Goal: Task Accomplishment & Management: Manage account settings

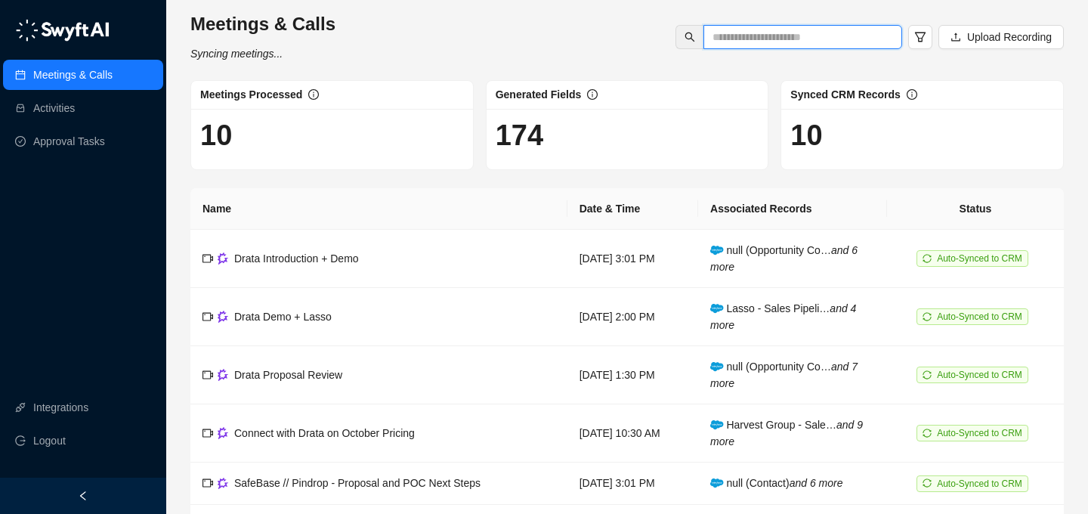
click at [723, 35] on input "text" at bounding box center [796, 37] width 168 height 17
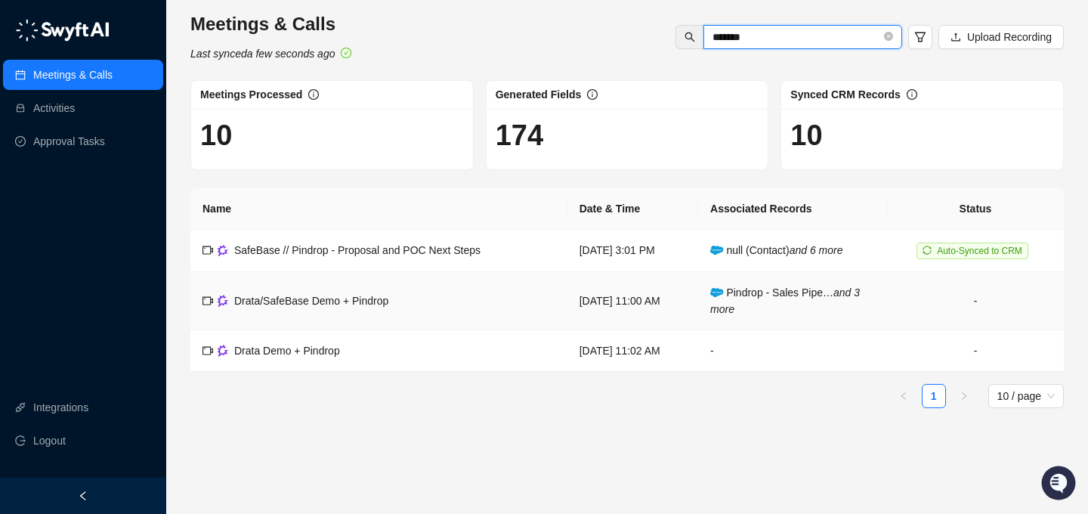
type input "*******"
click at [267, 297] on span "Drata/SafeBase Demo + Pindrop" at bounding box center [311, 301] width 154 height 12
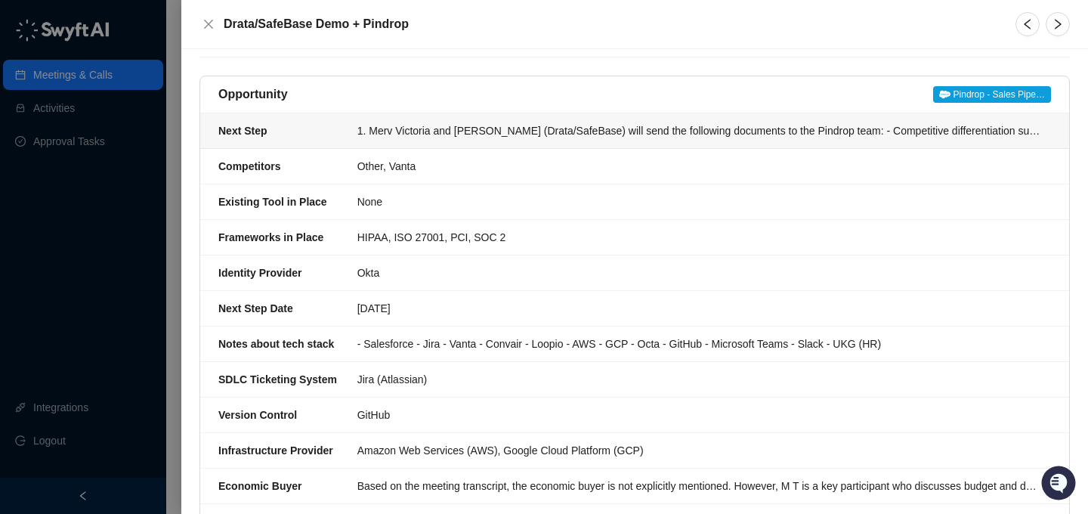
scroll to position [138, 0]
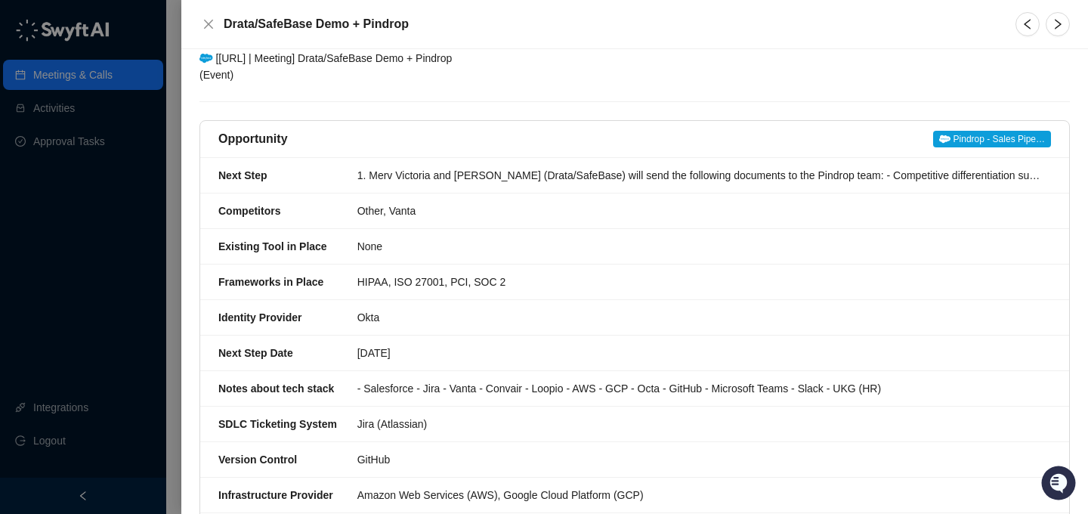
click at [968, 125] on div "Opportunity Pindrop - Sales Pipe…" at bounding box center [634, 139] width 869 height 37
click at [971, 132] on span "Pindrop - Sales Pipe…" at bounding box center [992, 139] width 118 height 17
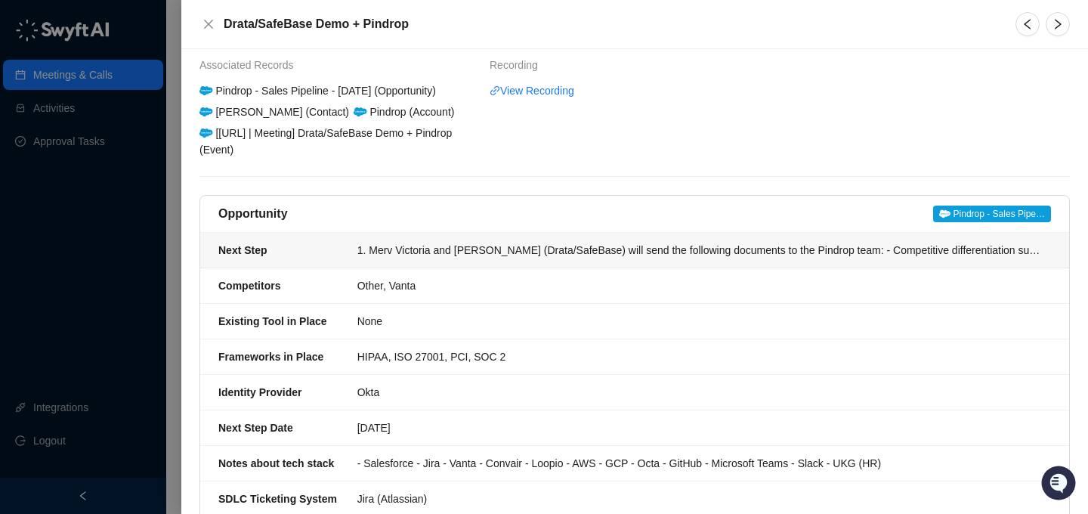
scroll to position [0, 0]
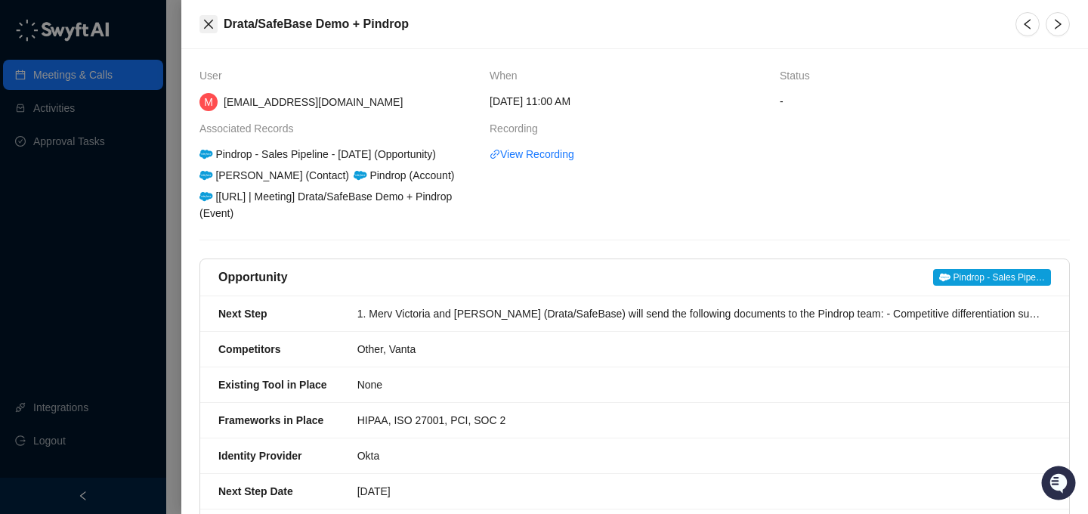
click at [207, 24] on icon "close" at bounding box center [208, 24] width 9 height 9
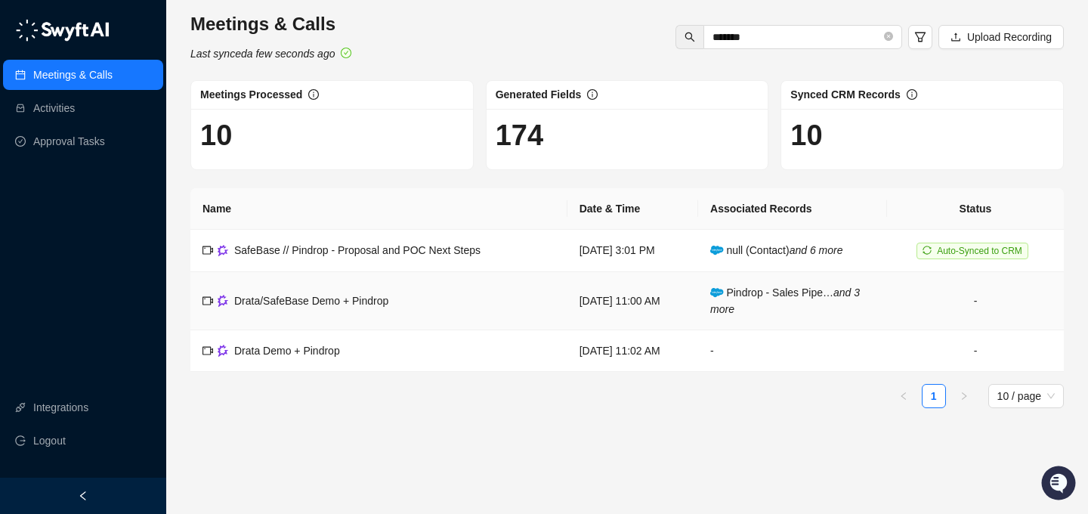
click at [376, 297] on span "Drata/SafeBase Demo + Pindrop" at bounding box center [311, 301] width 154 height 12
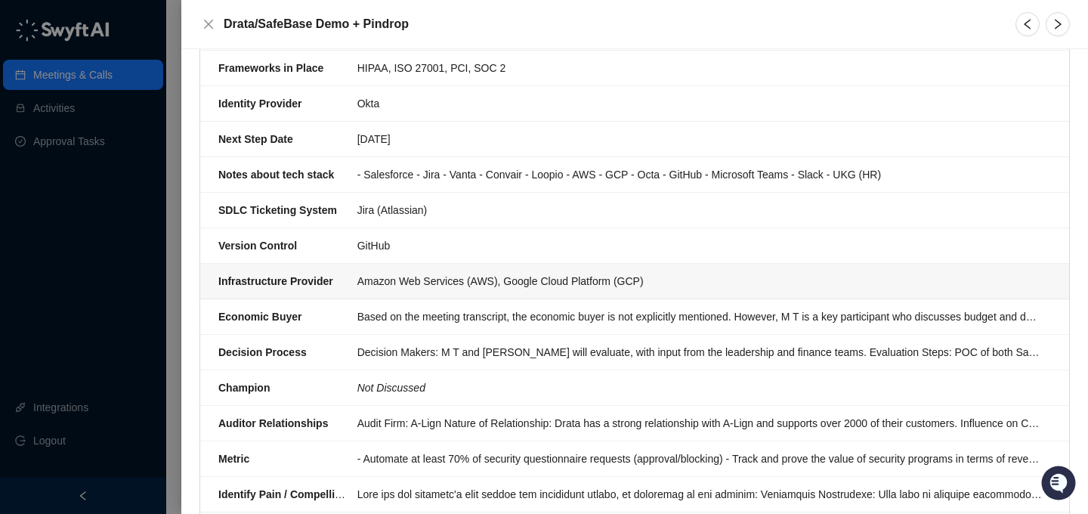
scroll to position [588, 0]
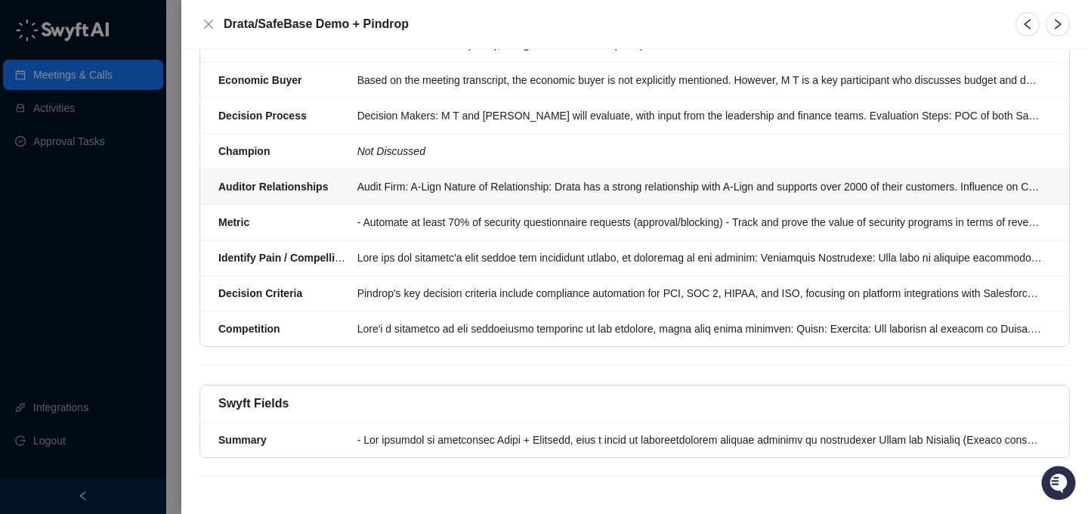
click at [455, 190] on div "Audit Firm: A-Lign Nature of Relationship: Drata has a strong relationship with…" at bounding box center [699, 186] width 684 height 17
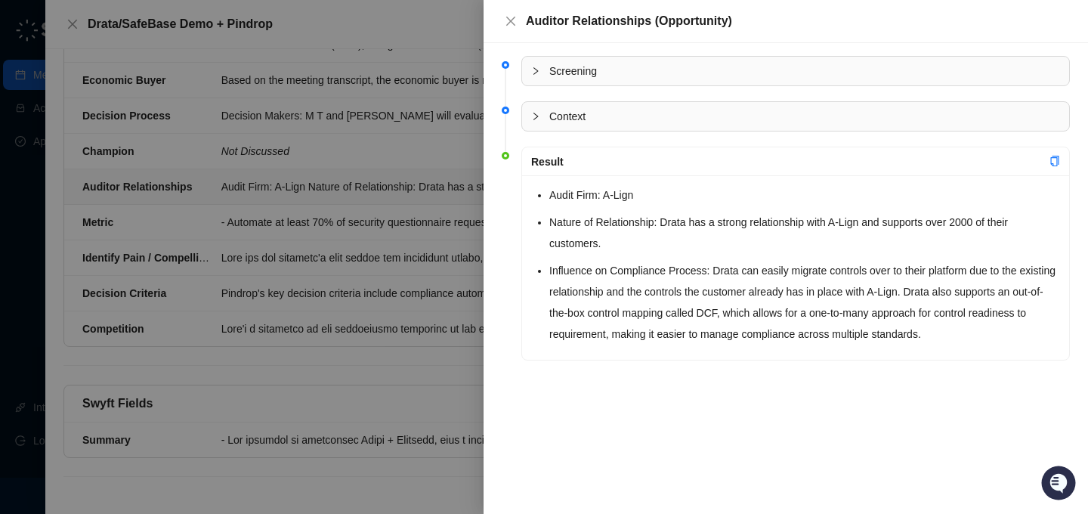
click at [403, 268] on div at bounding box center [544, 257] width 1088 height 514
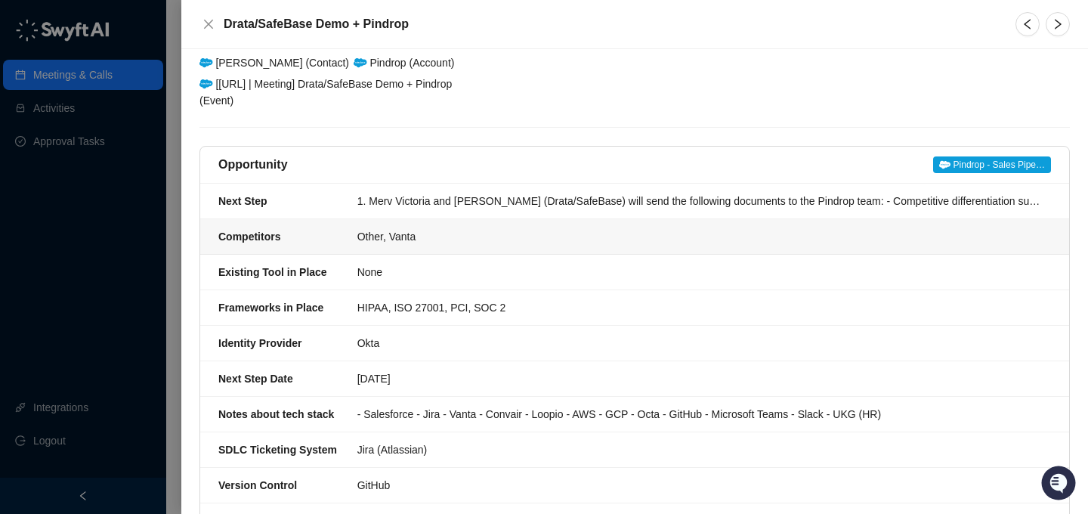
scroll to position [66, 0]
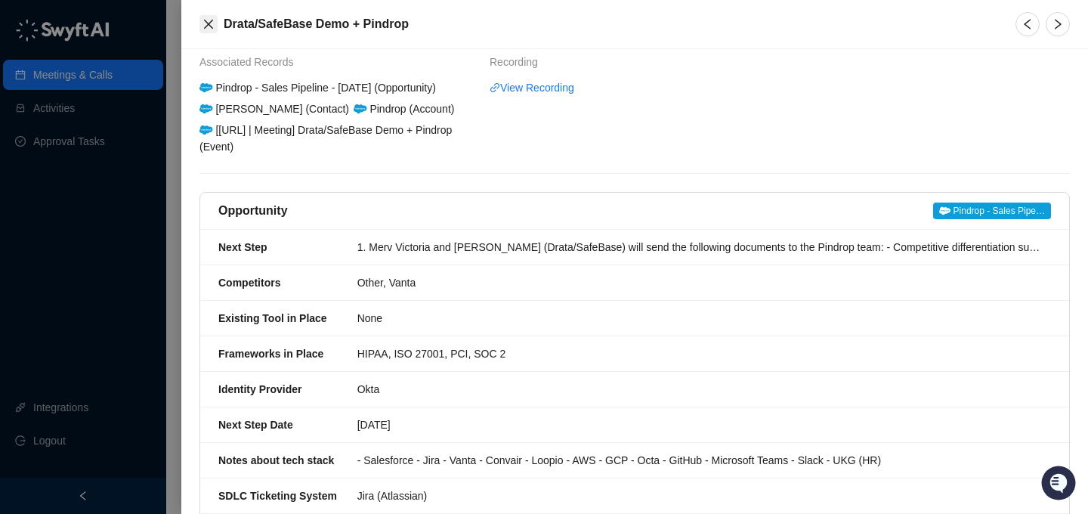
click at [206, 25] on icon "close" at bounding box center [208, 24] width 12 height 12
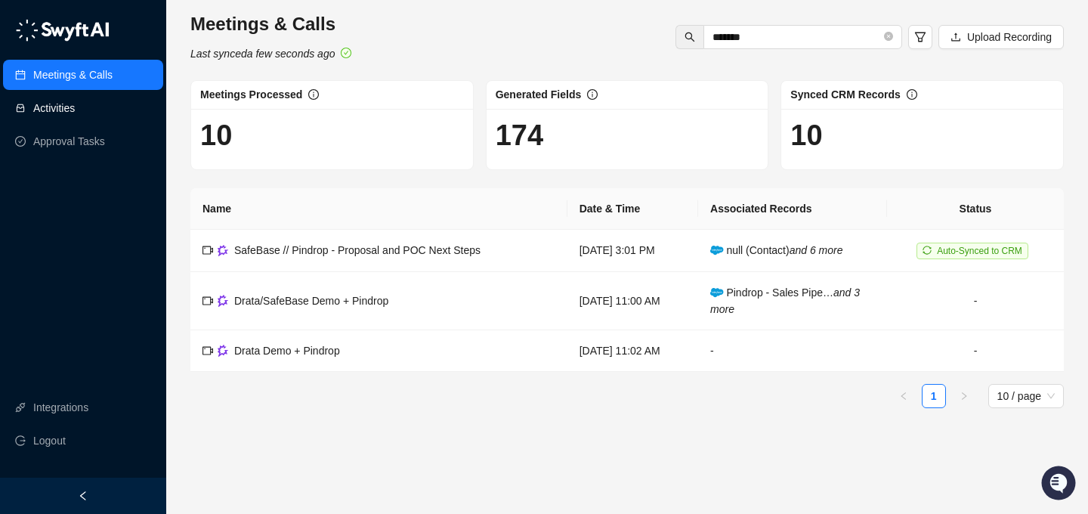
click at [75, 109] on link "Activities" at bounding box center [54, 108] width 42 height 30
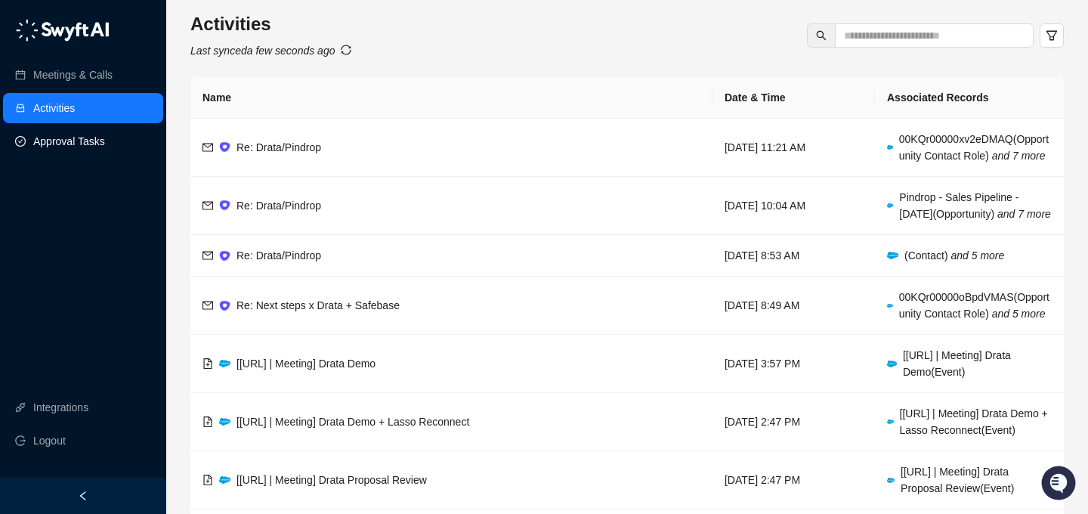
click at [82, 150] on link "Approval Tasks" at bounding box center [69, 141] width 72 height 30
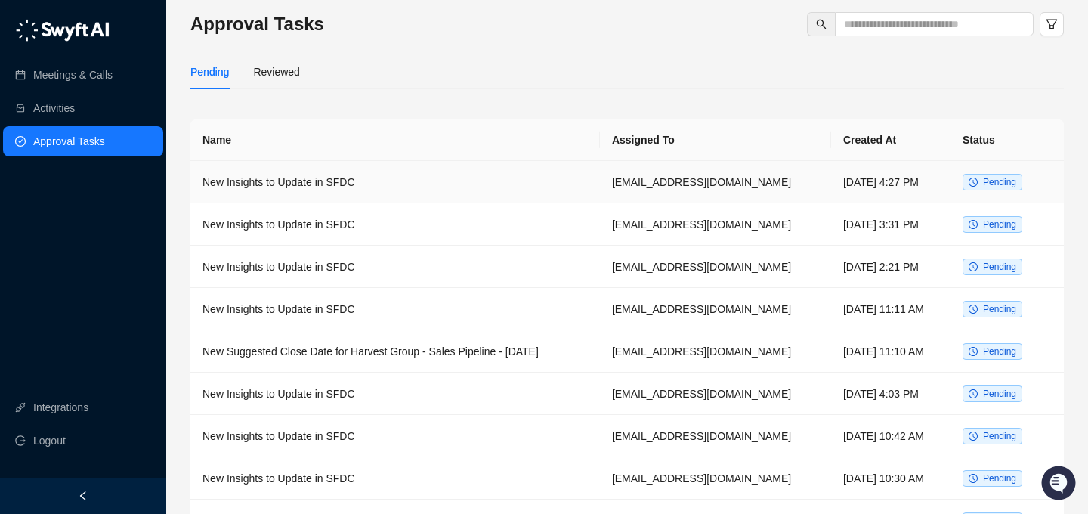
click at [311, 187] on td "New Insights to Update in SFDC" at bounding box center [394, 182] width 409 height 42
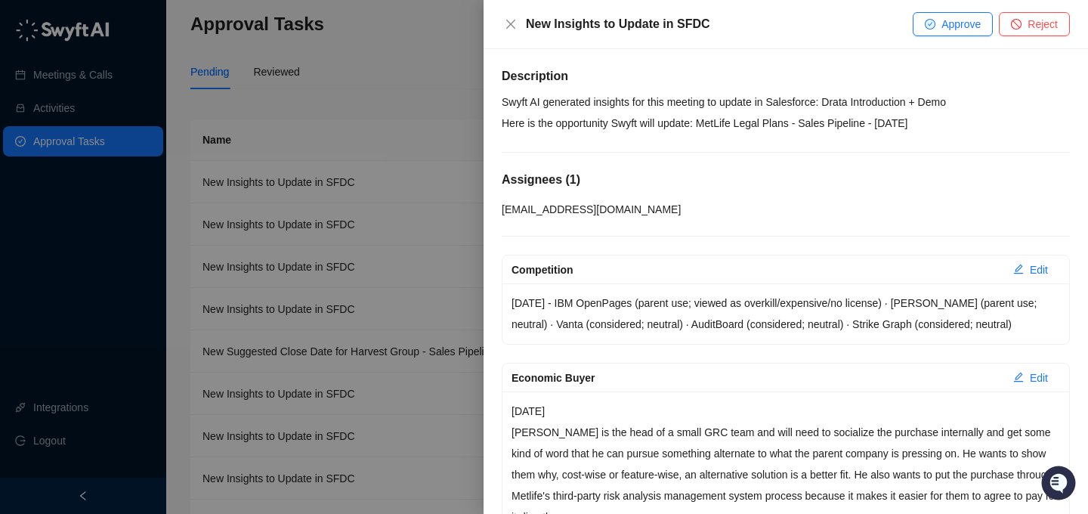
click at [379, 94] on div at bounding box center [544, 257] width 1088 height 514
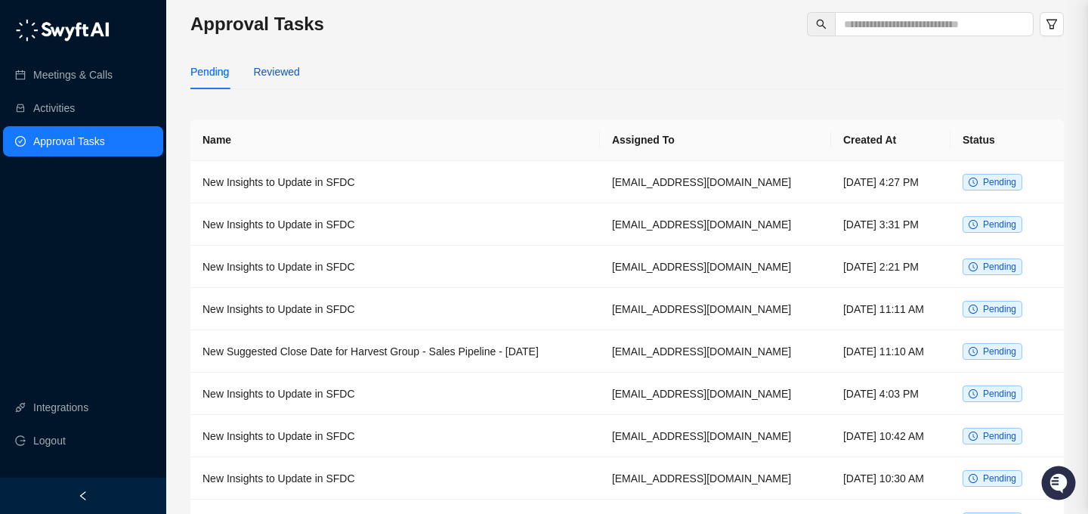
click at [273, 71] on div "Reviewed" at bounding box center [276, 71] width 46 height 17
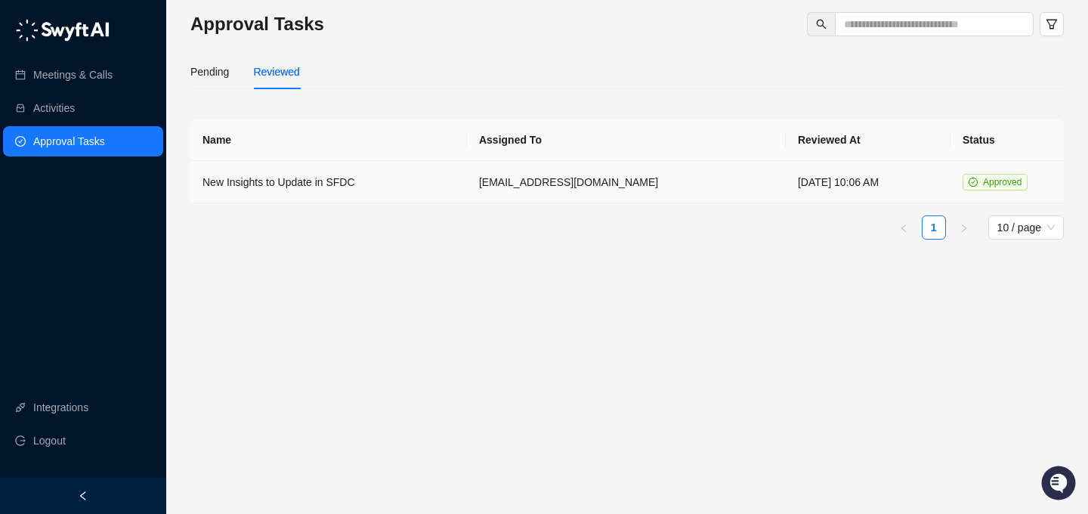
click at [267, 184] on td "New Insights to Update in SFDC" at bounding box center [328, 182] width 276 height 42
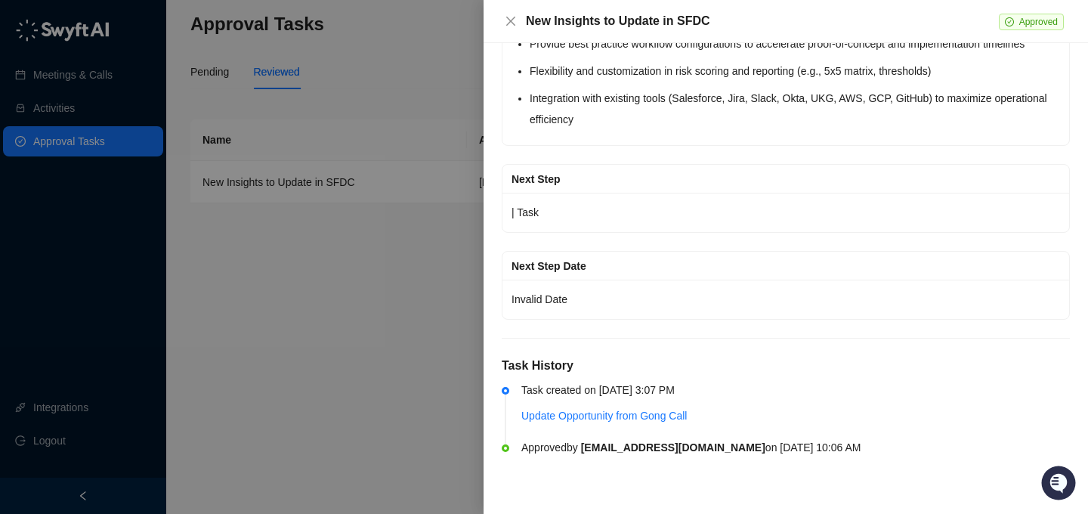
scroll to position [3979, 0]
click at [416, 347] on div at bounding box center [544, 257] width 1088 height 514
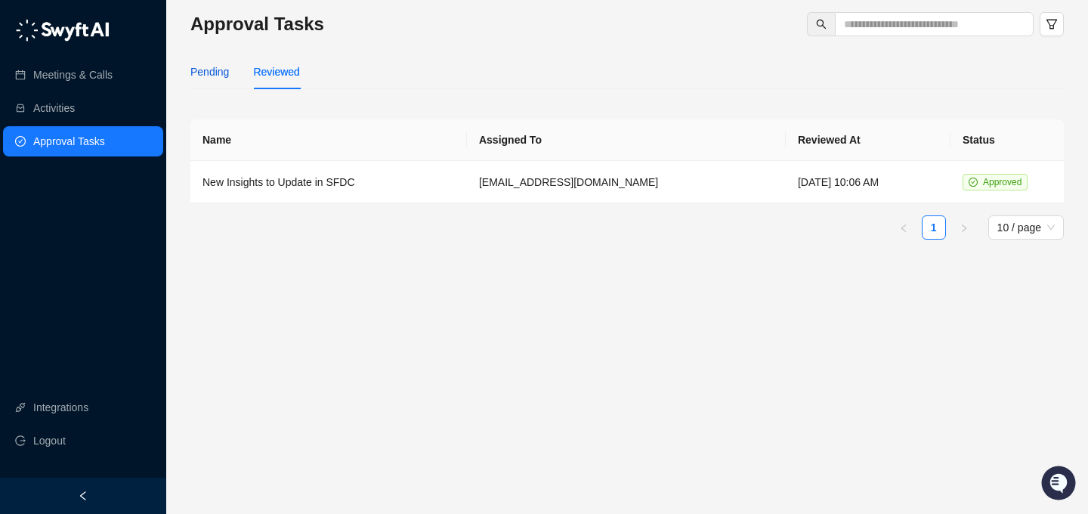
click at [191, 65] on div "Pending" at bounding box center [209, 71] width 39 height 17
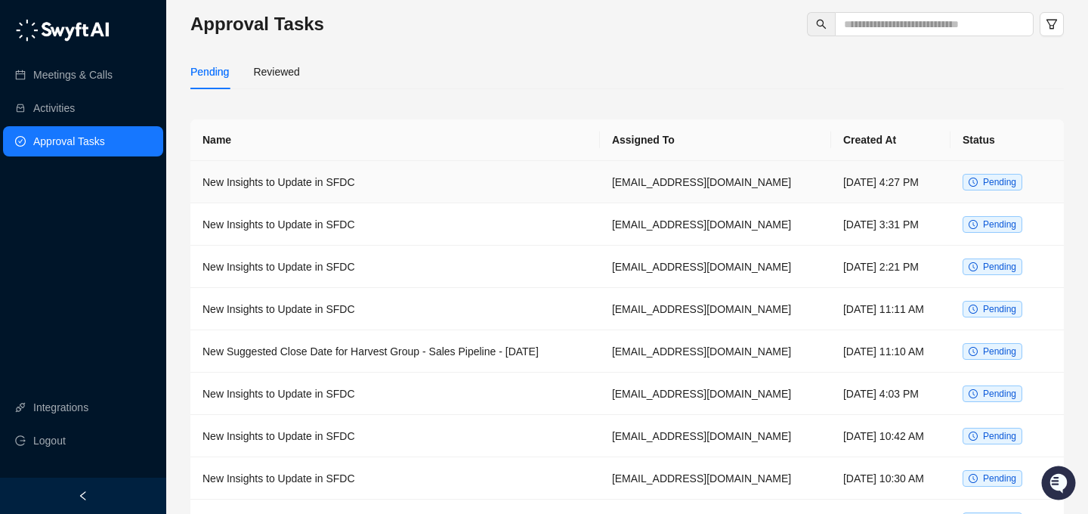
click at [298, 183] on td "New Insights to Update in SFDC" at bounding box center [394, 182] width 409 height 42
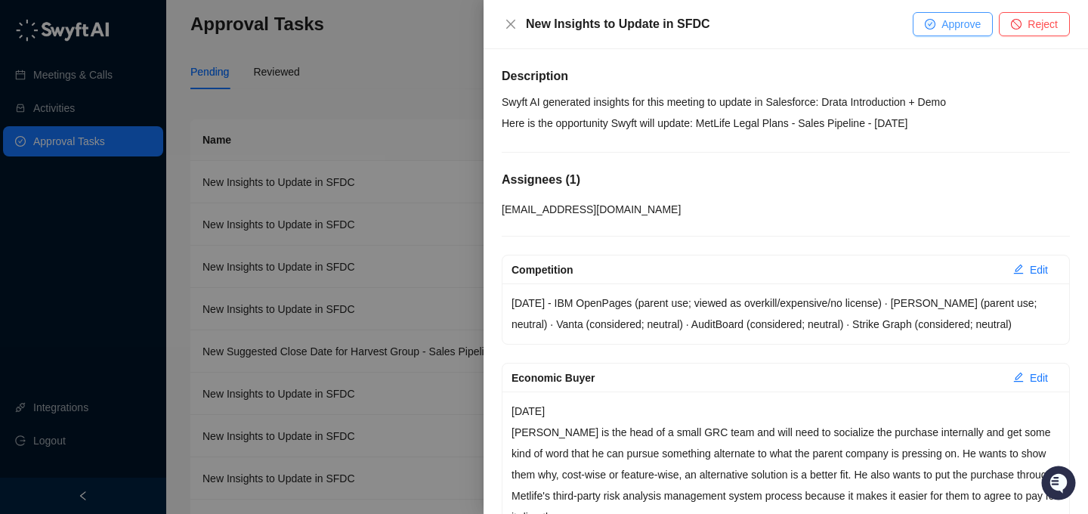
click at [957, 23] on span "Approve" at bounding box center [960, 24] width 39 height 17
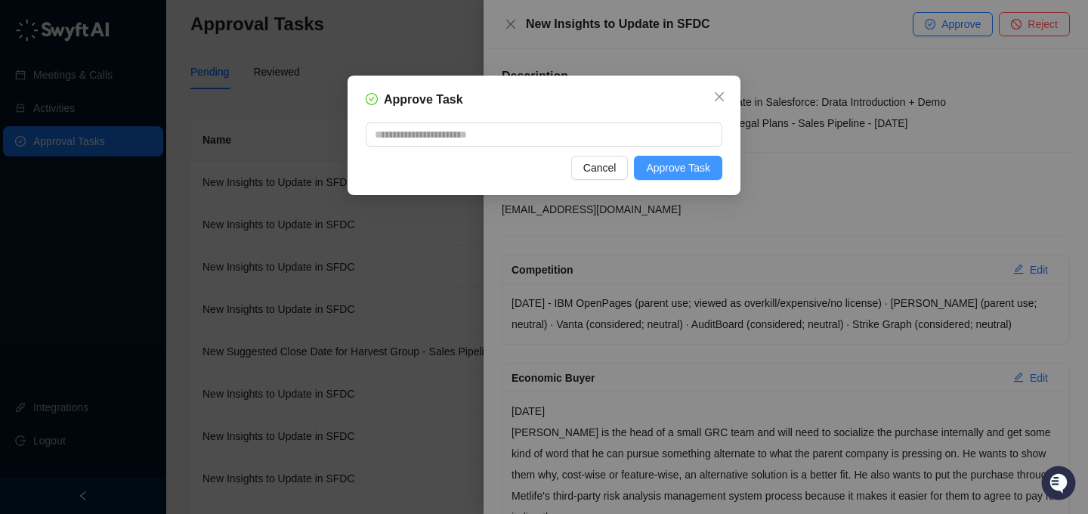
drag, startPoint x: 629, startPoint y: 171, endPoint x: 661, endPoint y: 170, distance: 31.7
click at [662, 170] on div "Cancel Approve Task" at bounding box center [544, 168] width 357 height 24
click at [661, 170] on span "Approve Task" at bounding box center [678, 167] width 64 height 17
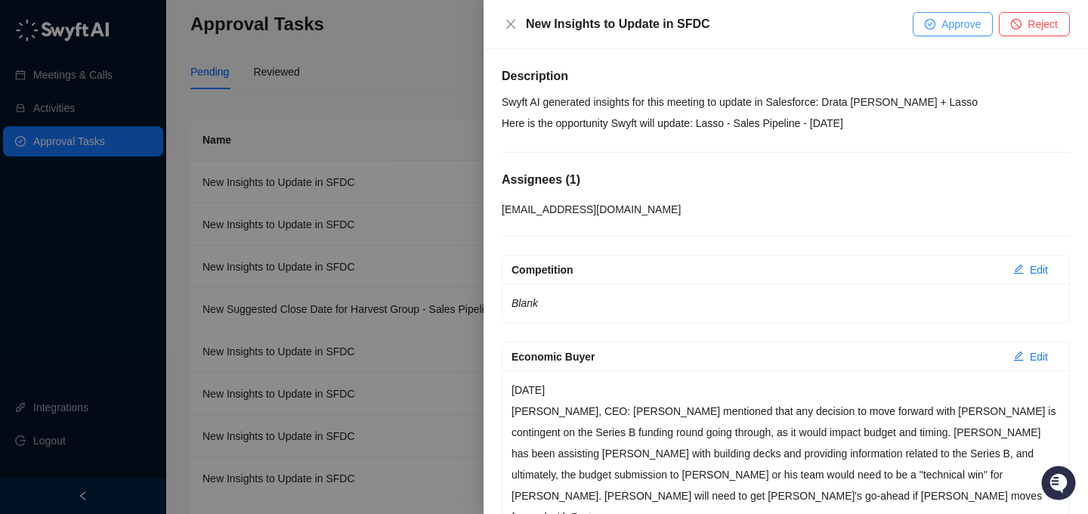
click at [940, 14] on button "Approve" at bounding box center [952, 24] width 80 height 24
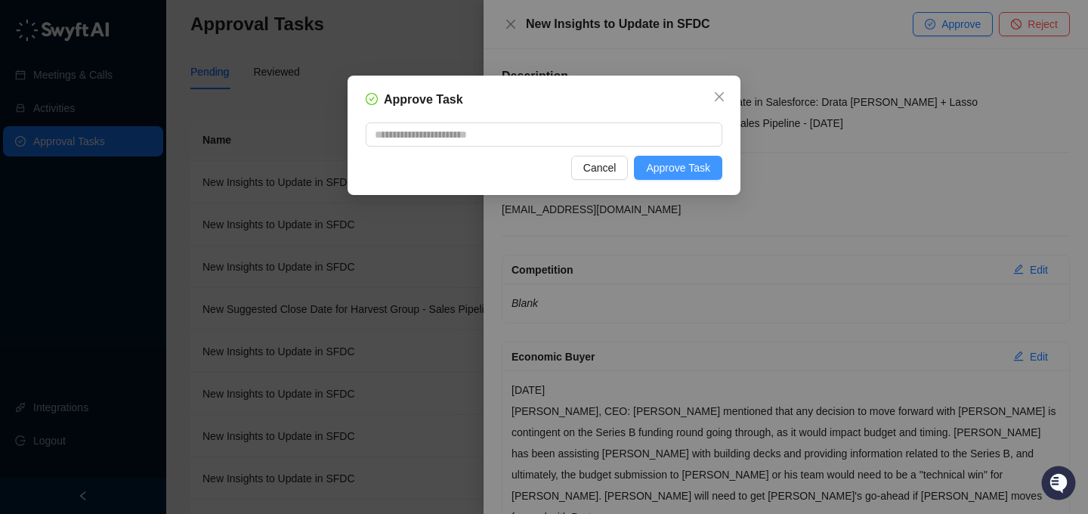
click at [668, 166] on span "Approve Task" at bounding box center [678, 167] width 64 height 17
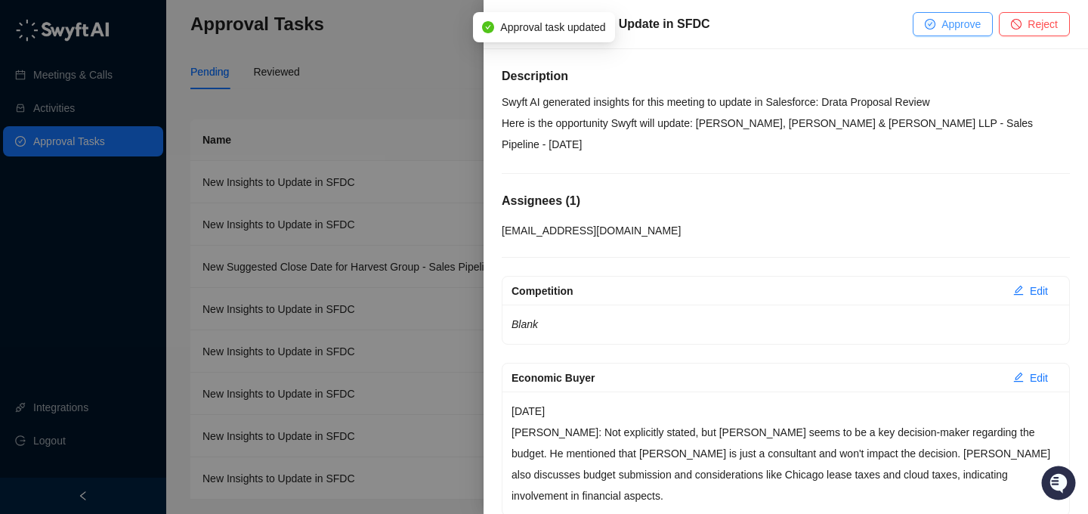
click at [943, 24] on span "Approve" at bounding box center [960, 24] width 39 height 17
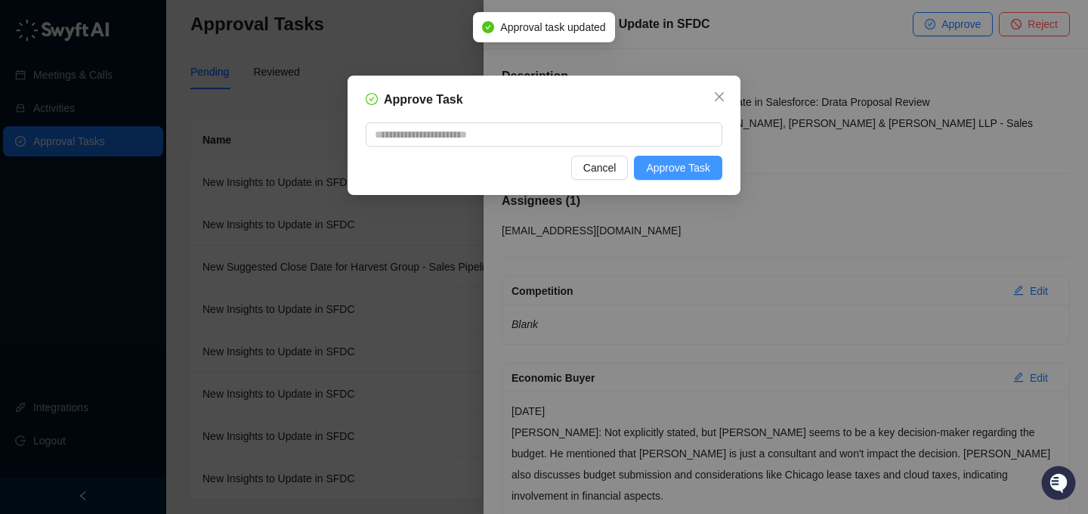
click at [681, 165] on span "Approve Task" at bounding box center [678, 167] width 64 height 17
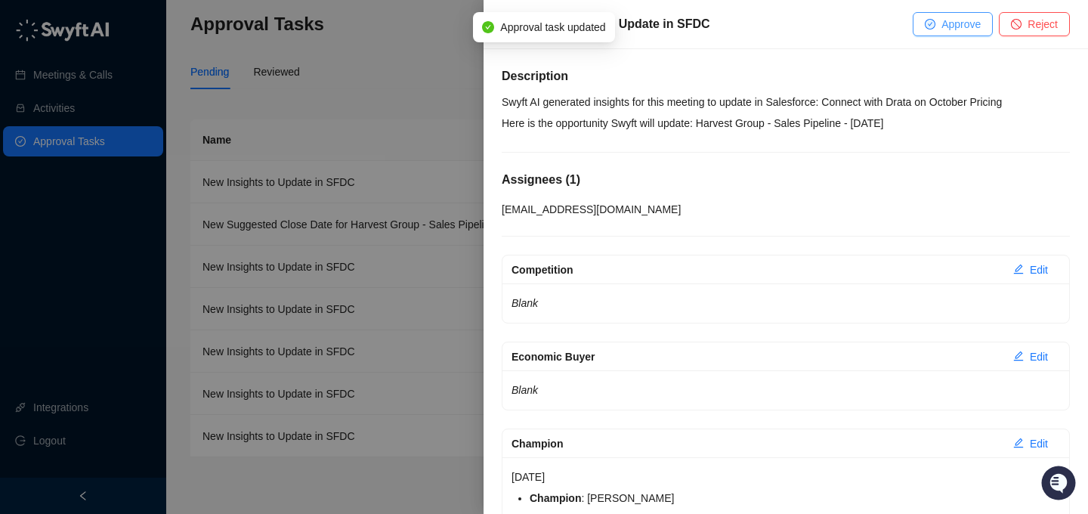
click at [956, 26] on span "Approve" at bounding box center [960, 24] width 39 height 17
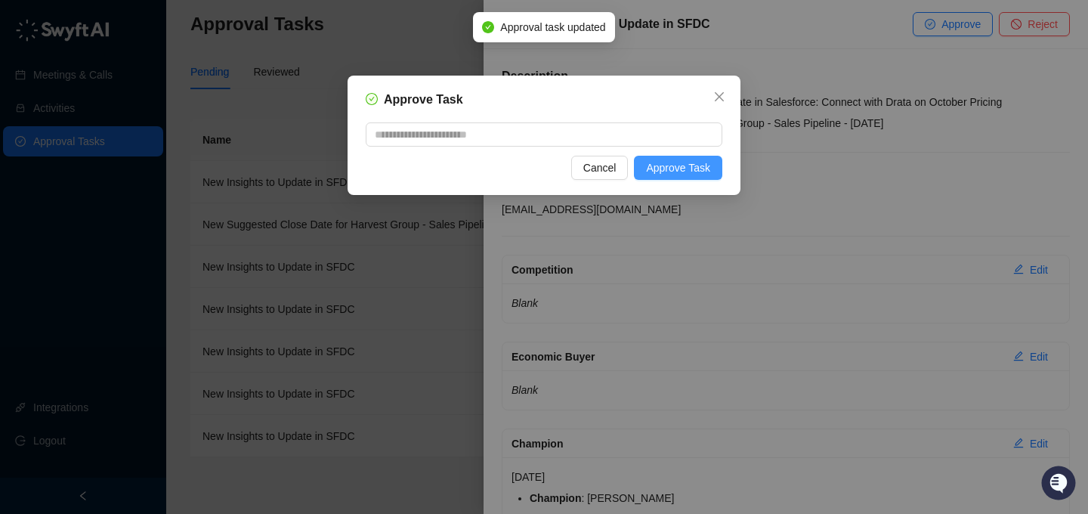
click at [683, 177] on button "Approve Task" at bounding box center [678, 168] width 88 height 24
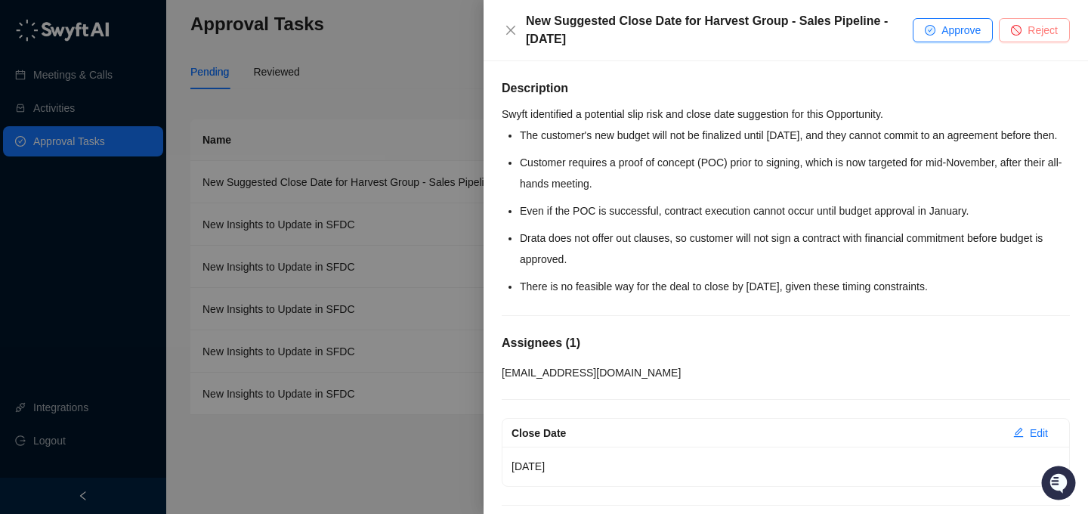
click at [1020, 39] on button "Reject" at bounding box center [1034, 30] width 71 height 24
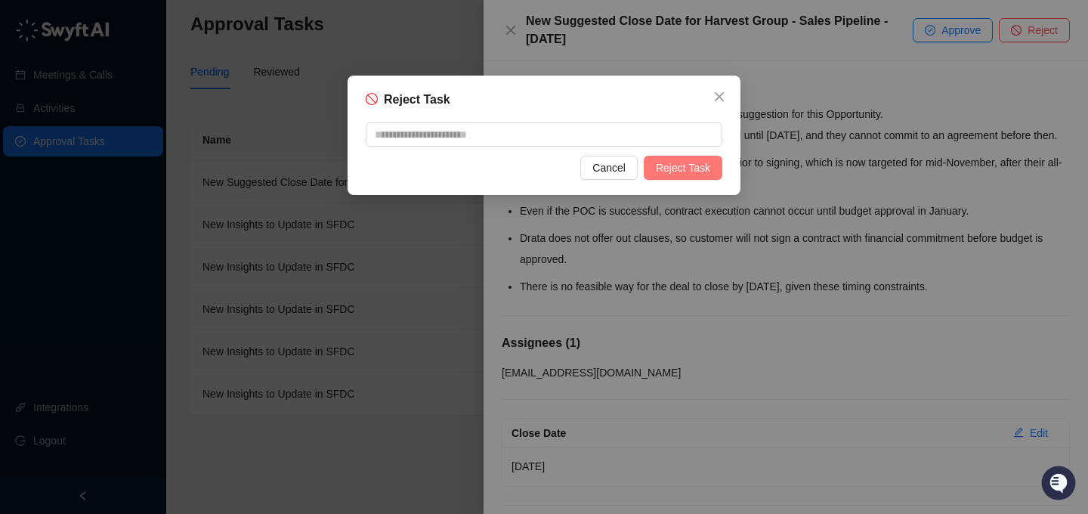
click at [688, 165] on span "Reject Task" at bounding box center [683, 167] width 54 height 17
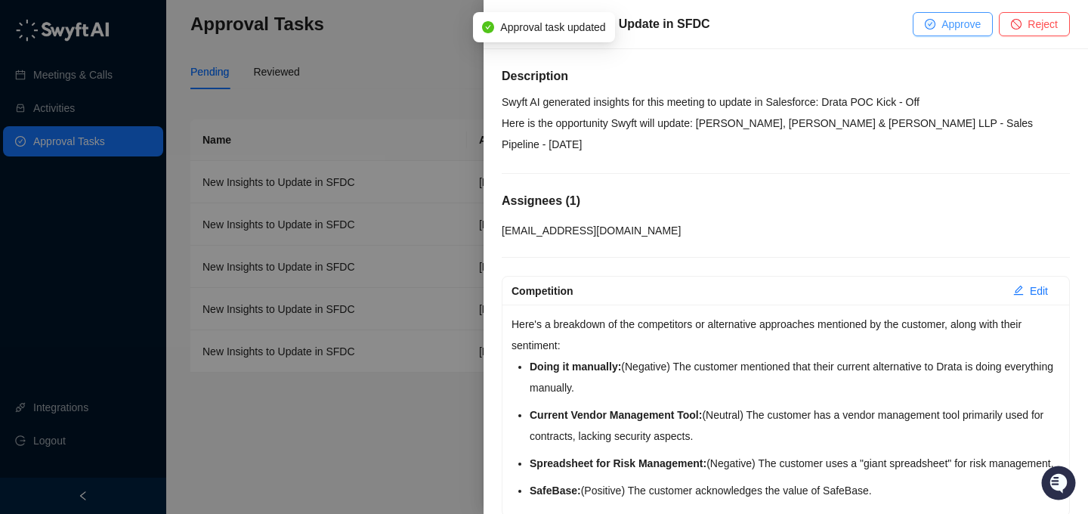
click at [952, 21] on span "Approve" at bounding box center [960, 24] width 39 height 17
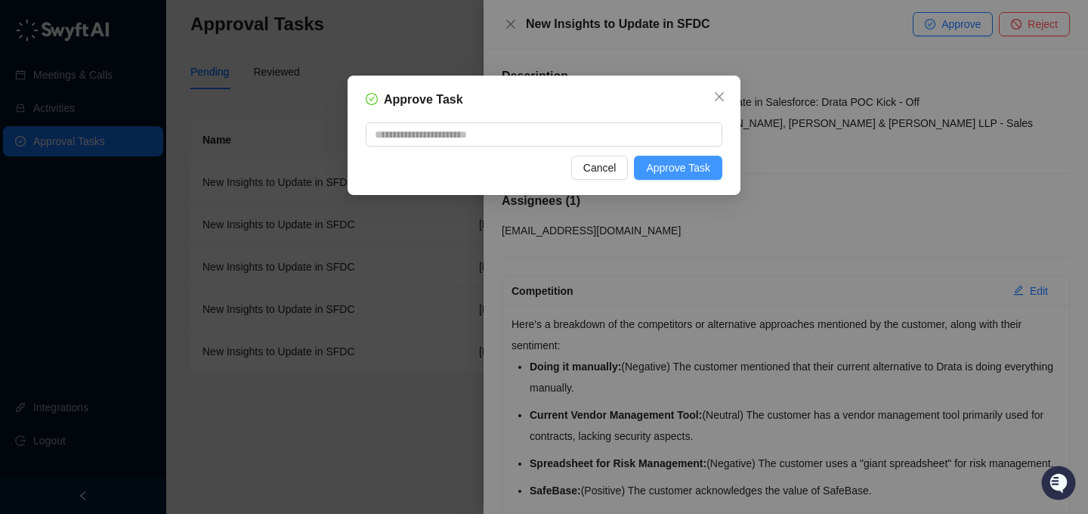
click at [683, 170] on span "Approve Task" at bounding box center [678, 167] width 64 height 17
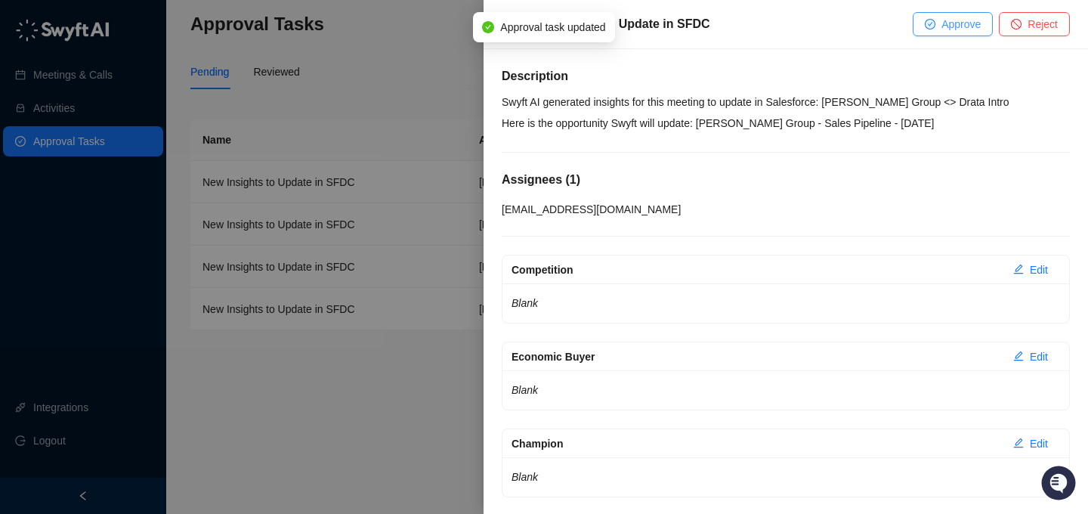
click at [945, 31] on span "Approve" at bounding box center [960, 24] width 39 height 17
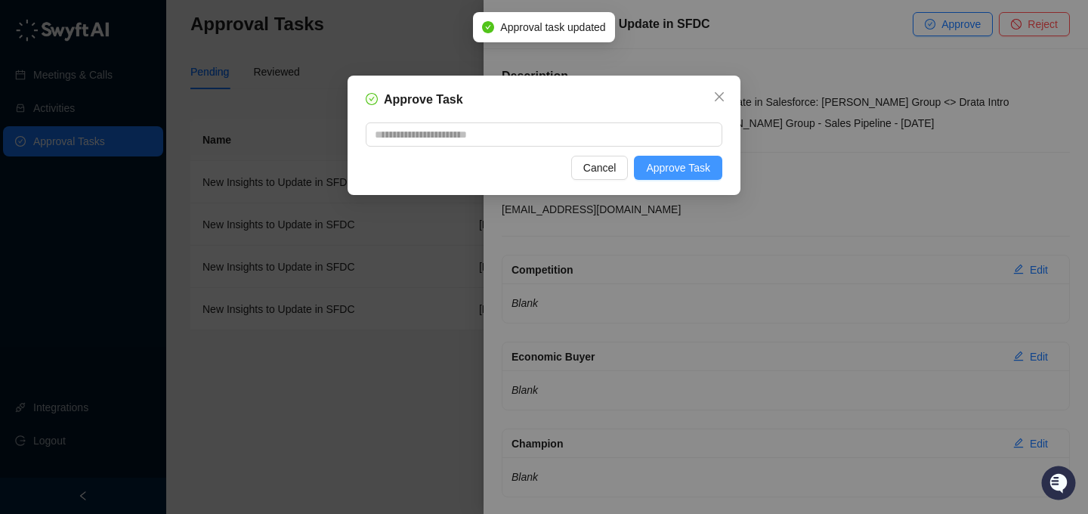
click at [715, 166] on button "Approve Task" at bounding box center [678, 168] width 88 height 24
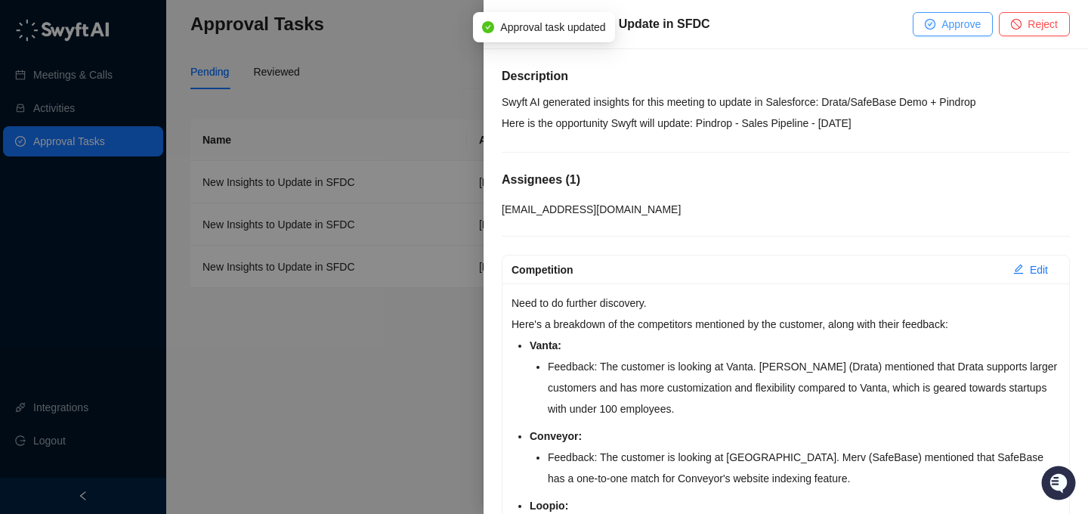
click at [943, 31] on span "Approve" at bounding box center [960, 24] width 39 height 17
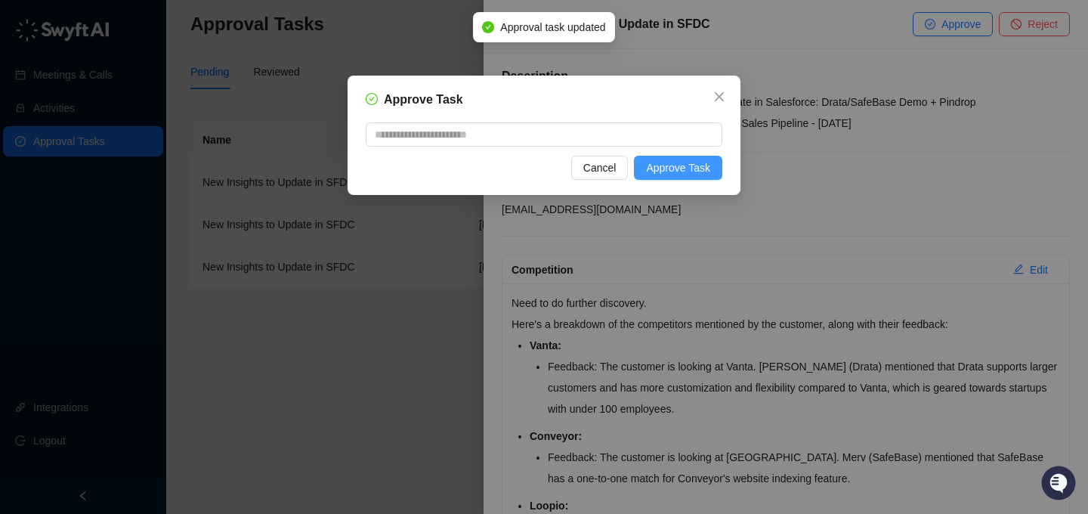
click at [706, 170] on span "Approve Task" at bounding box center [678, 167] width 64 height 17
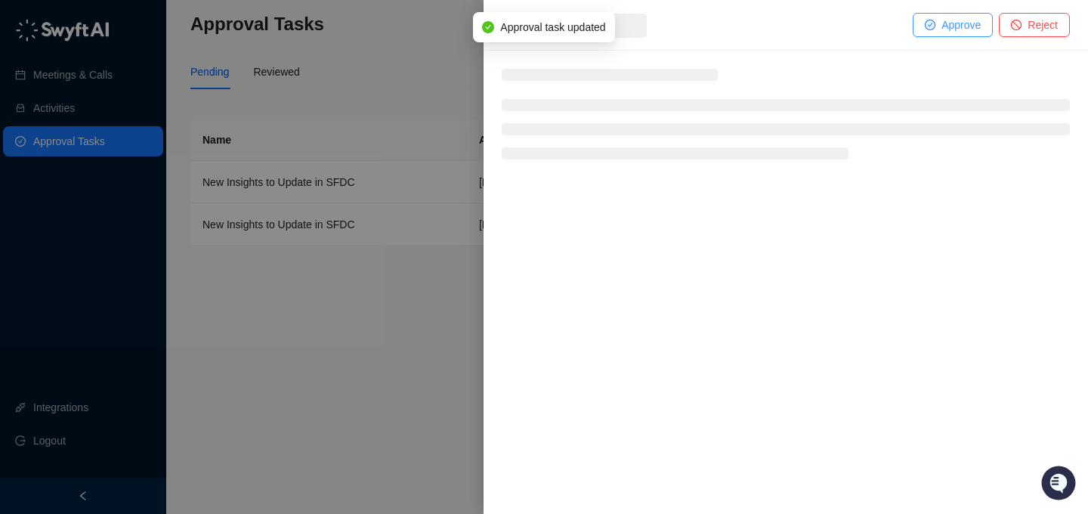
click at [951, 29] on span "Approve" at bounding box center [960, 25] width 39 height 17
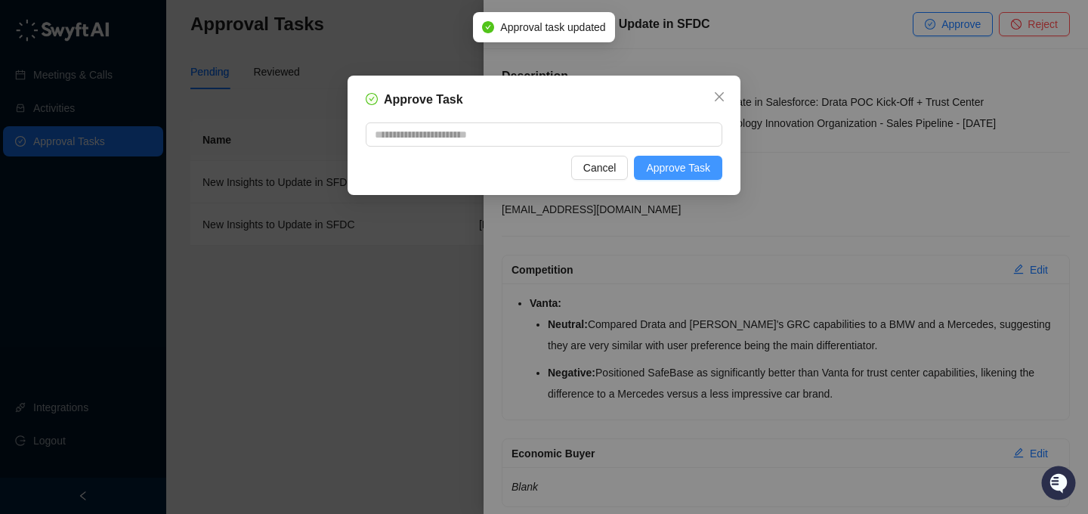
click at [693, 175] on span "Approve Task" at bounding box center [678, 167] width 64 height 17
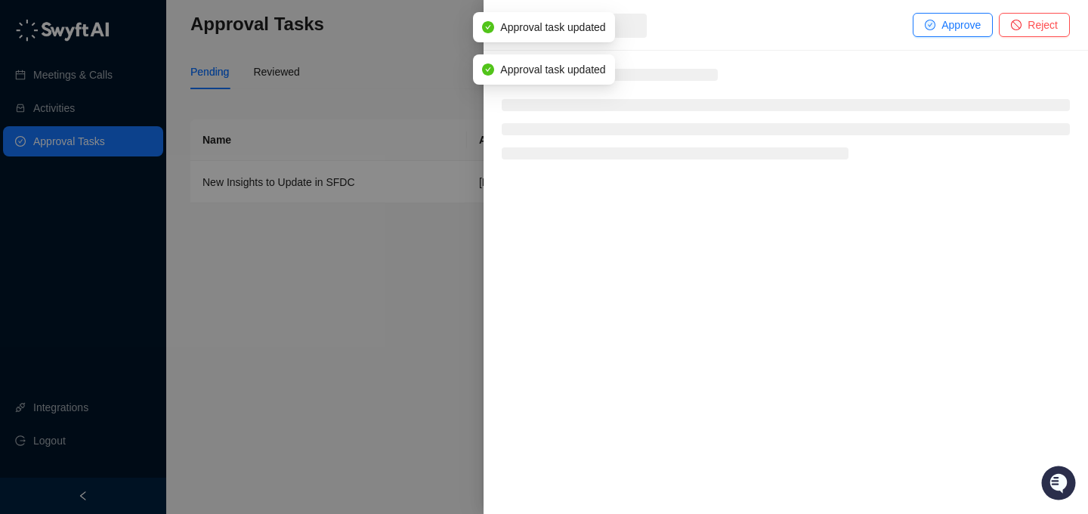
click at [948, 37] on div "Approve Reject" at bounding box center [785, 25] width 604 height 51
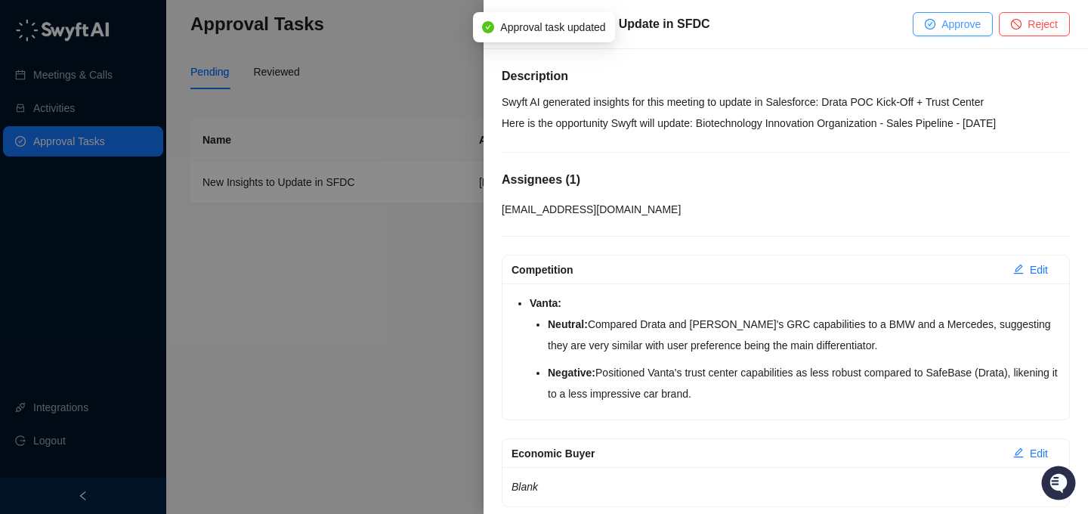
click at [939, 32] on button "Approve" at bounding box center [952, 24] width 80 height 24
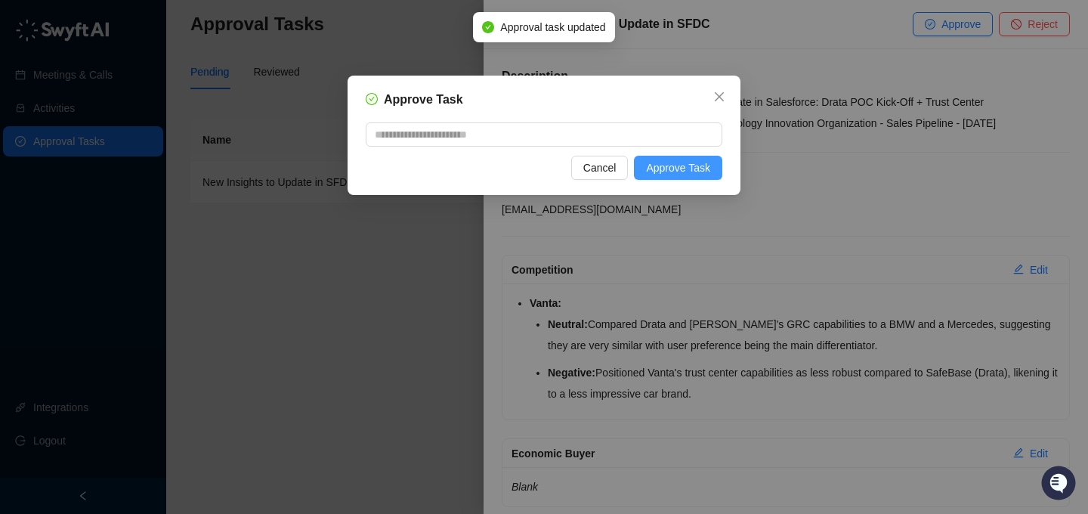
click at [688, 179] on button "Approve Task" at bounding box center [678, 168] width 88 height 24
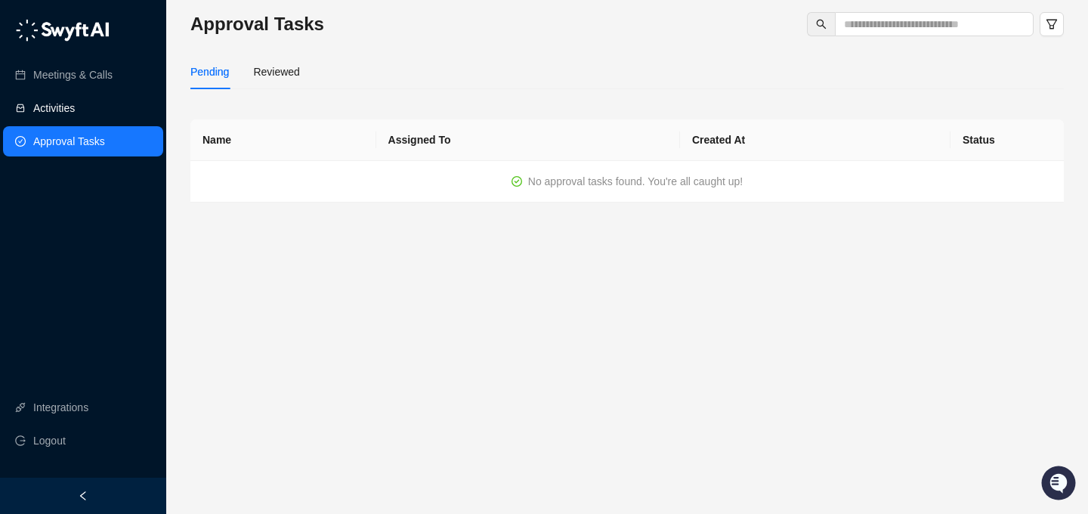
click at [75, 113] on link "Activities" at bounding box center [54, 108] width 42 height 30
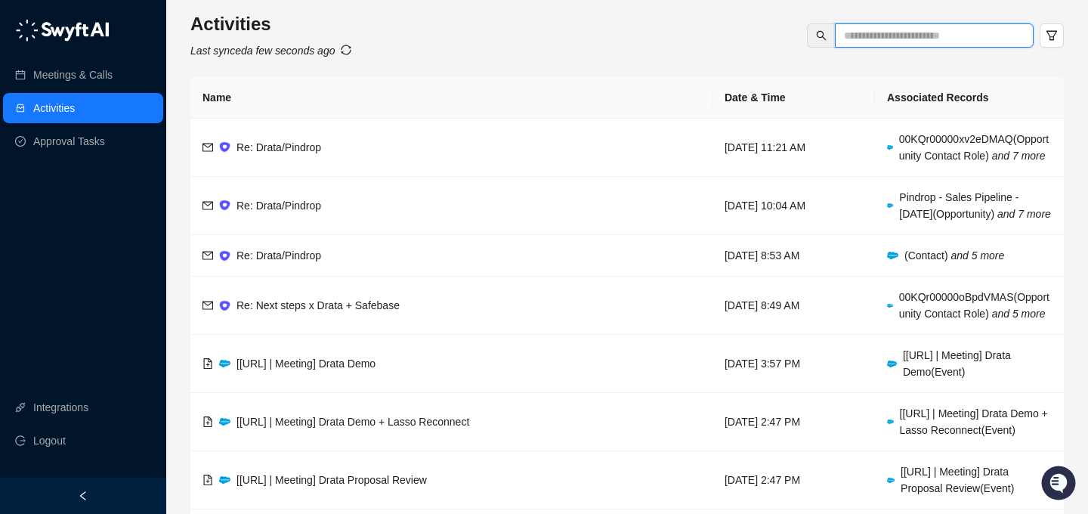
click at [881, 32] on input "text" at bounding box center [928, 35] width 168 height 17
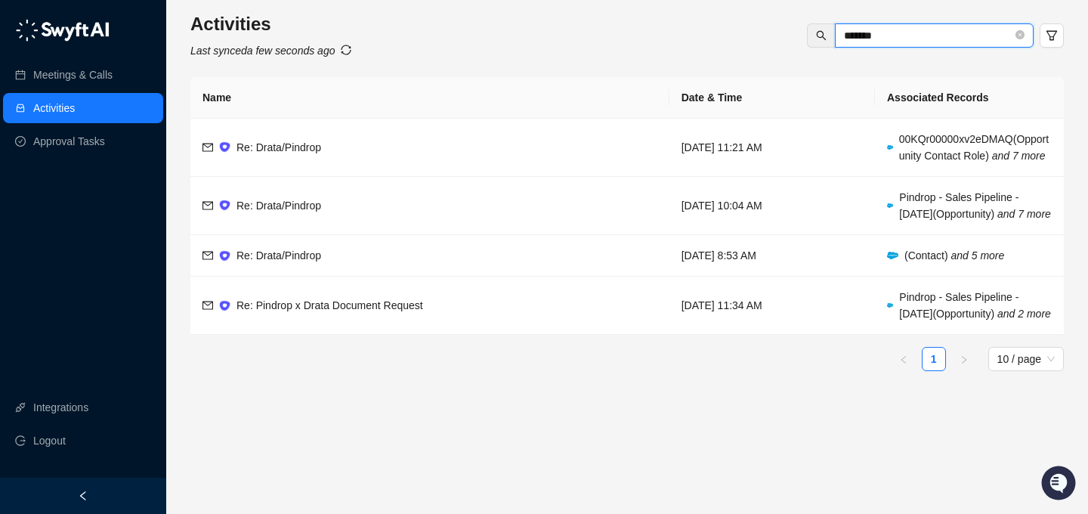
type input "*******"
click at [270, 261] on span "Re: Drata/Pindrop" at bounding box center [278, 255] width 85 height 12
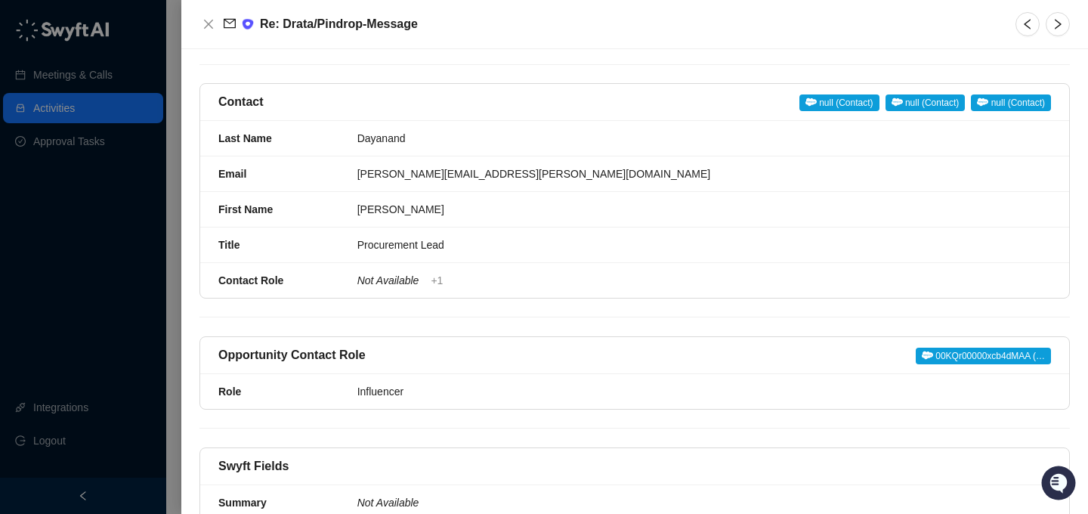
scroll to position [126, 0]
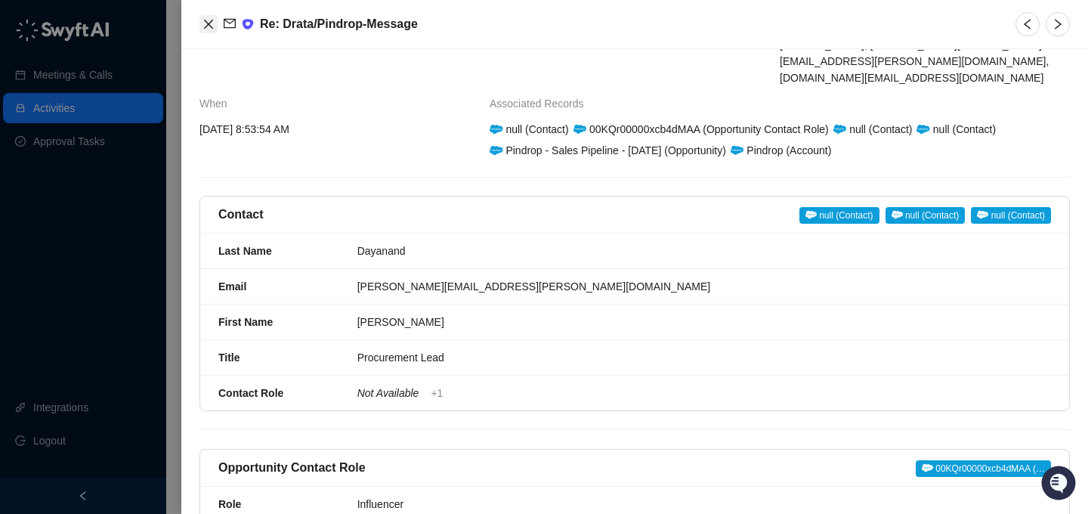
click at [204, 19] on icon "close" at bounding box center [208, 24] width 12 height 12
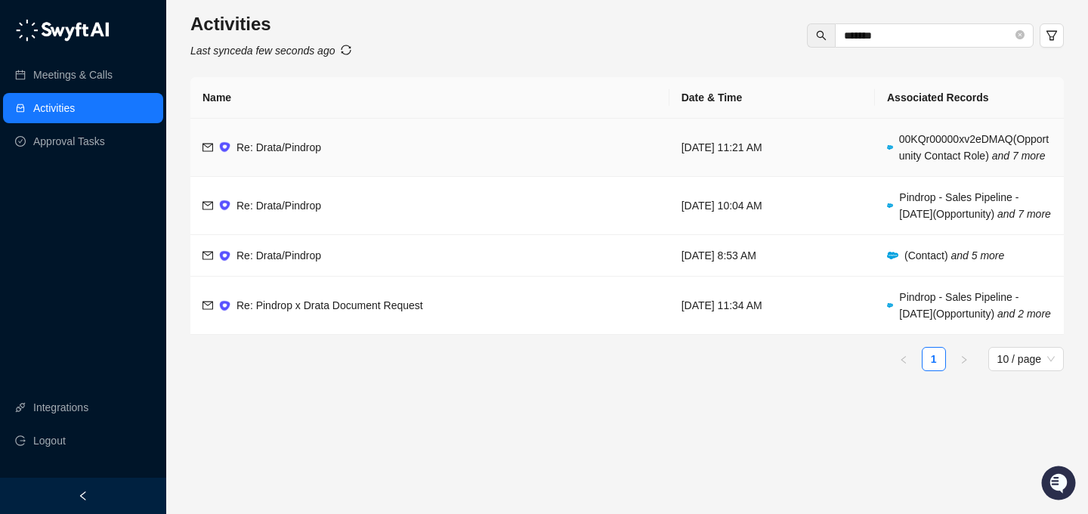
click at [285, 171] on td "Re: Drata/Pindrop" at bounding box center [429, 148] width 479 height 58
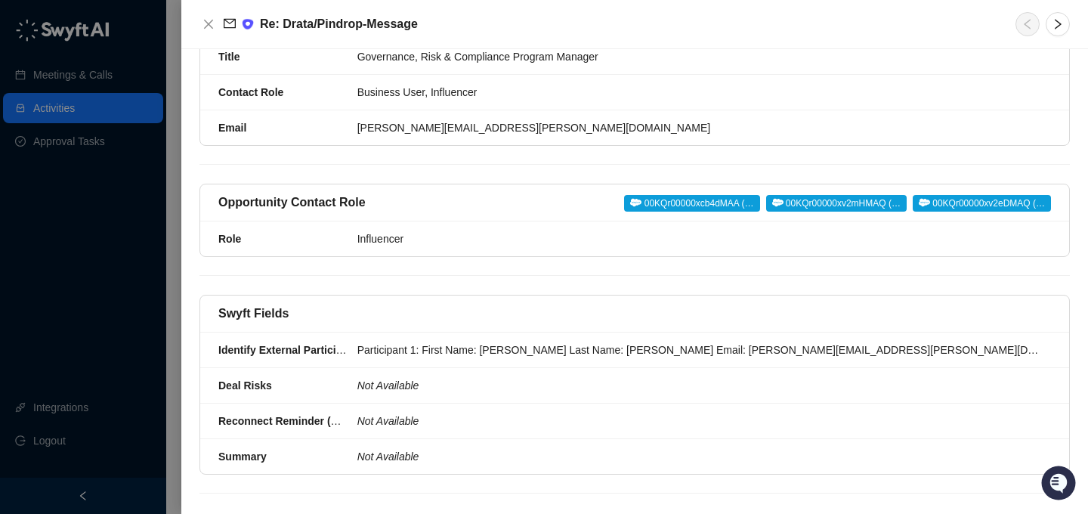
scroll to position [25, 0]
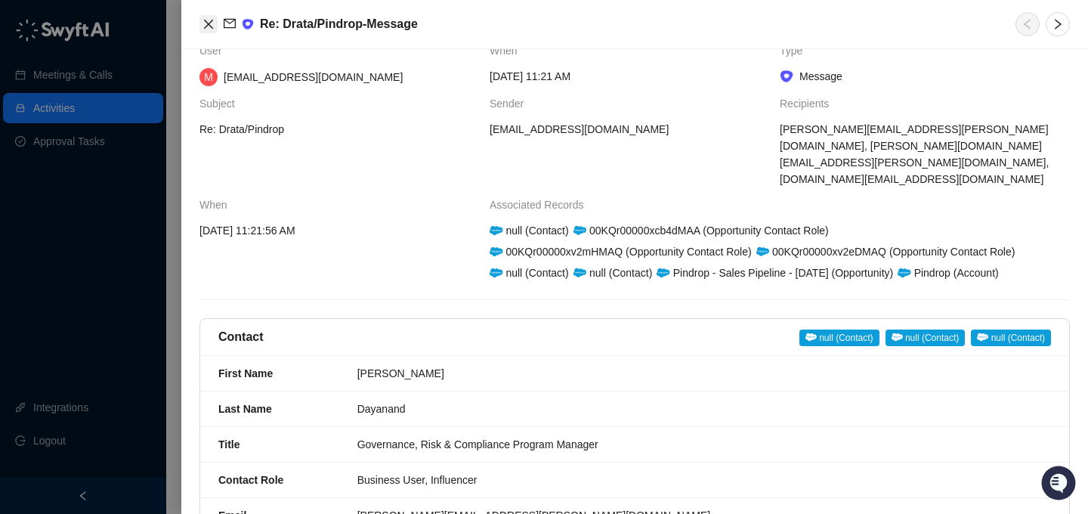
click at [207, 32] on button "Close" at bounding box center [208, 24] width 18 height 18
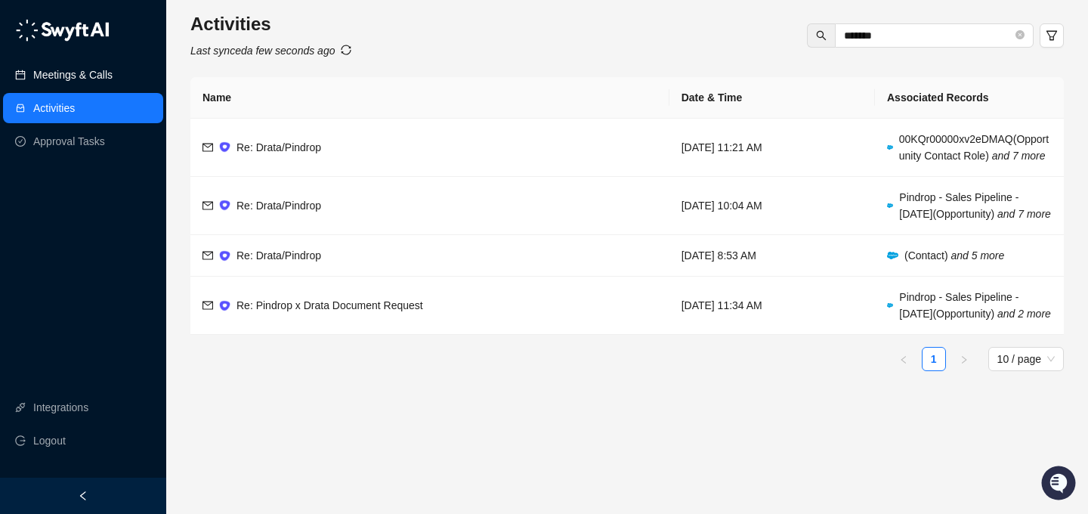
click at [100, 77] on link "Meetings & Calls" at bounding box center [72, 75] width 79 height 30
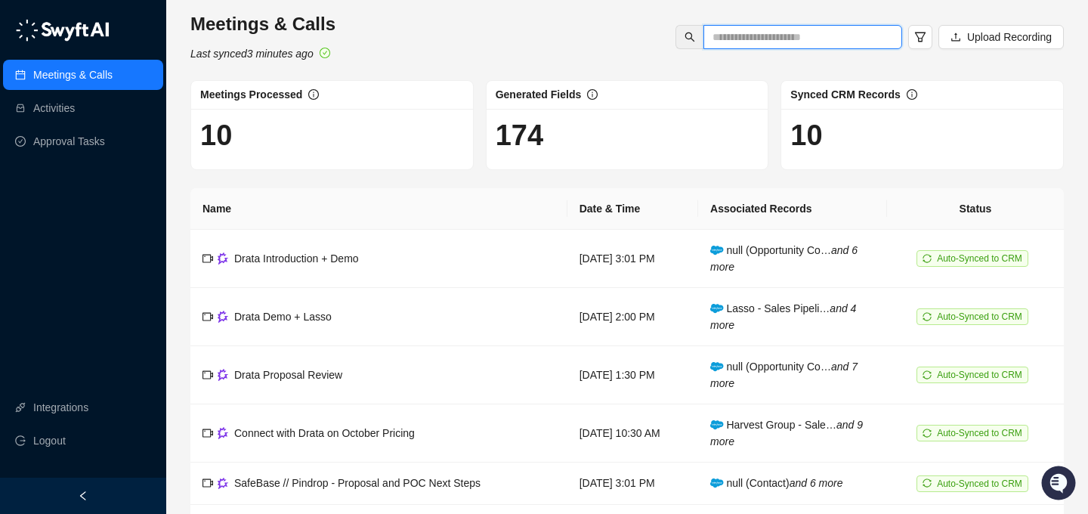
click at [810, 34] on input "text" at bounding box center [796, 37] width 168 height 17
type input "*******"
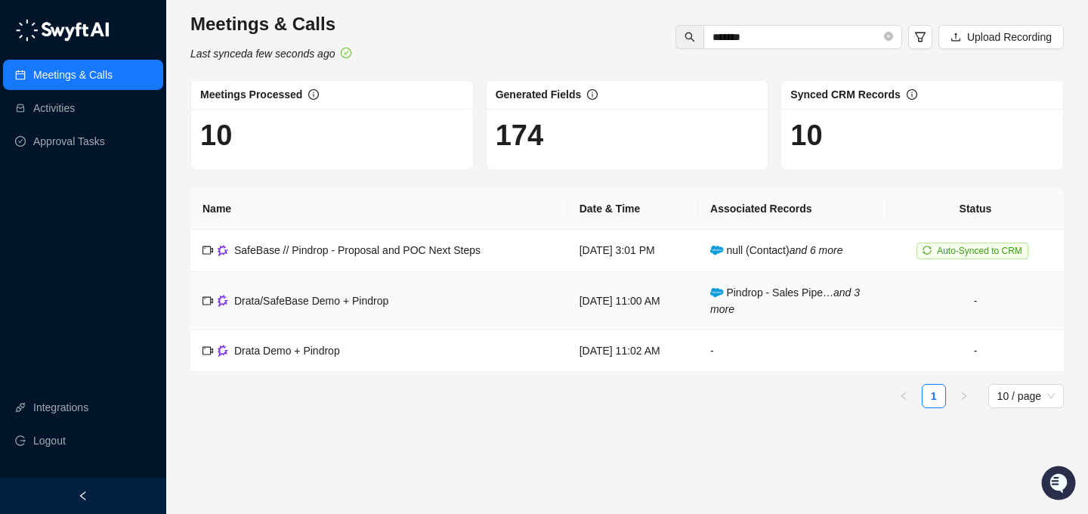
click at [326, 301] on span "Drata/SafeBase Demo + Pindrop" at bounding box center [311, 301] width 154 height 12
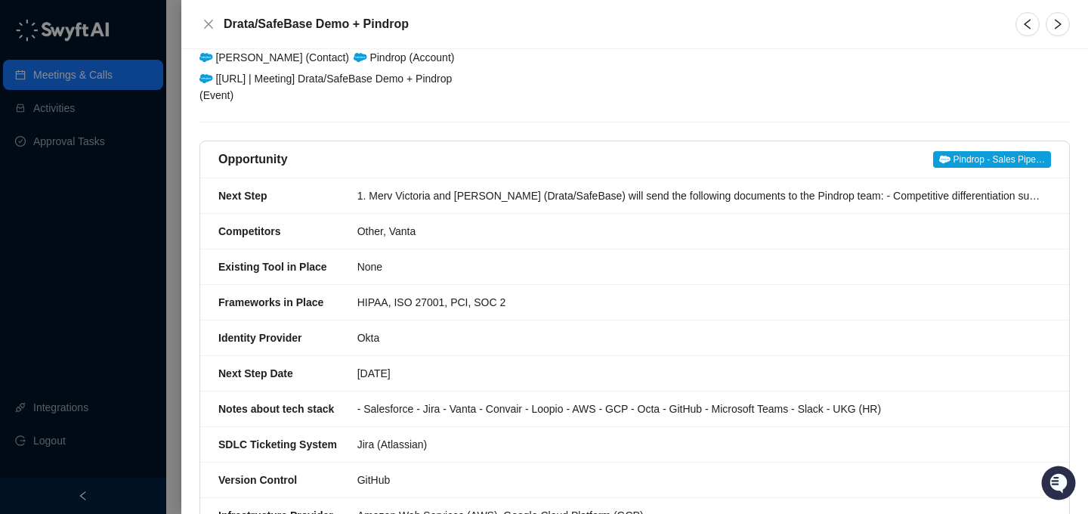
scroll to position [128, 0]
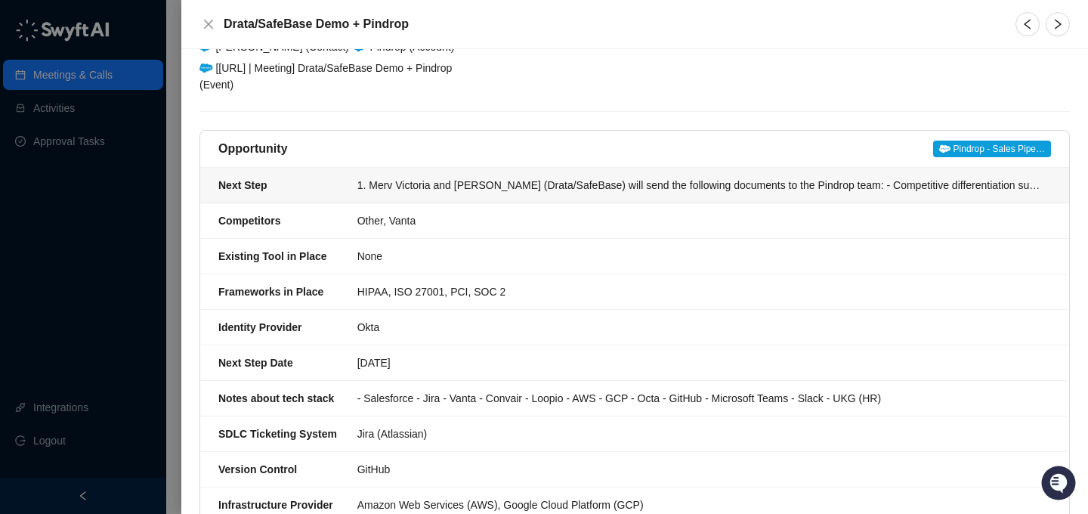
click at [486, 186] on div "1. Merv Victoria and [PERSON_NAME] (Drata/SafeBase) will send the following doc…" at bounding box center [699, 185] width 684 height 17
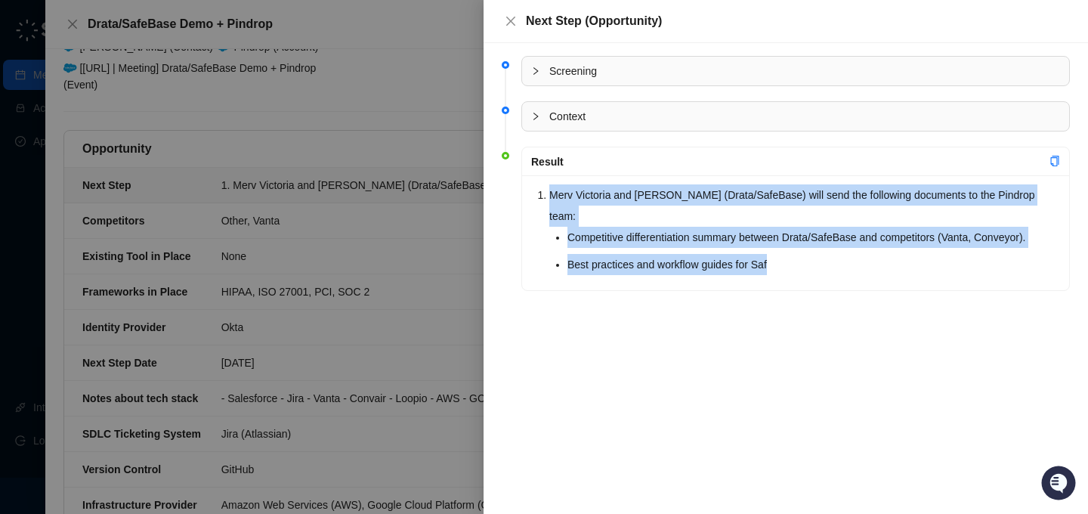
drag, startPoint x: 787, startPoint y: 264, endPoint x: 538, endPoint y: 198, distance: 257.8
click at [549, 198] on li "Merv Victoria and [PERSON_NAME] (Drata/SafeBase) will send the following docume…" at bounding box center [804, 229] width 511 height 91
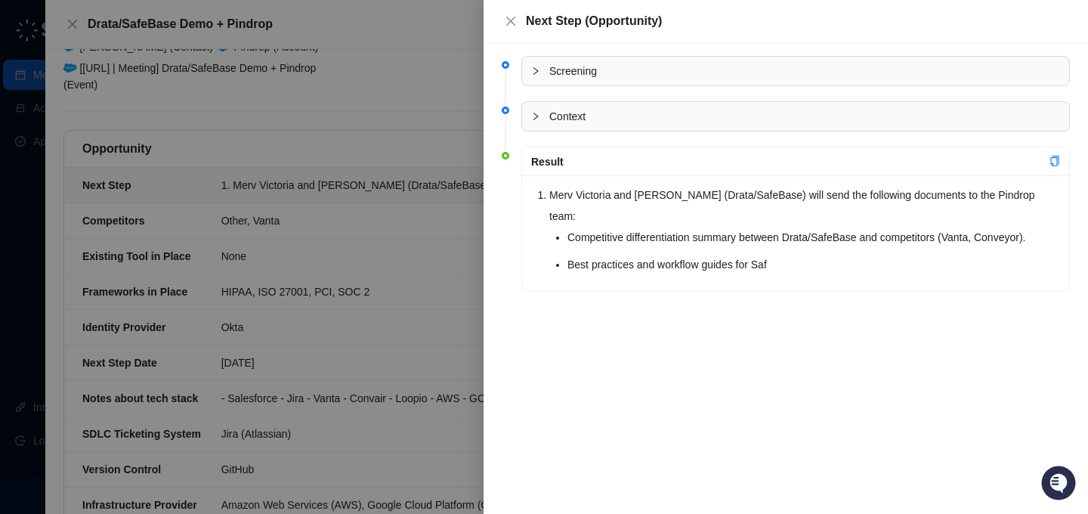
click at [446, 199] on div at bounding box center [544, 257] width 1088 height 514
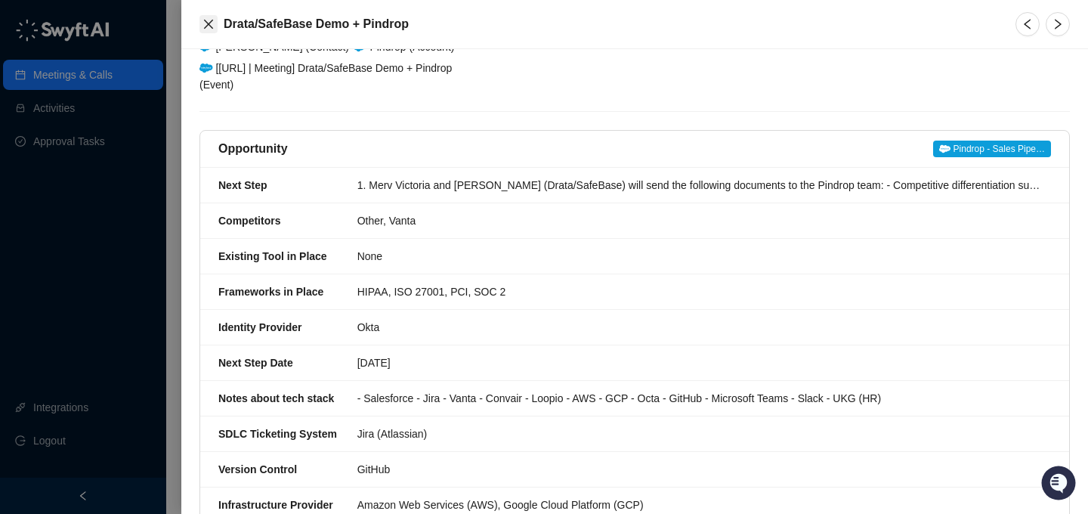
click at [206, 29] on icon "close" at bounding box center [208, 24] width 12 height 12
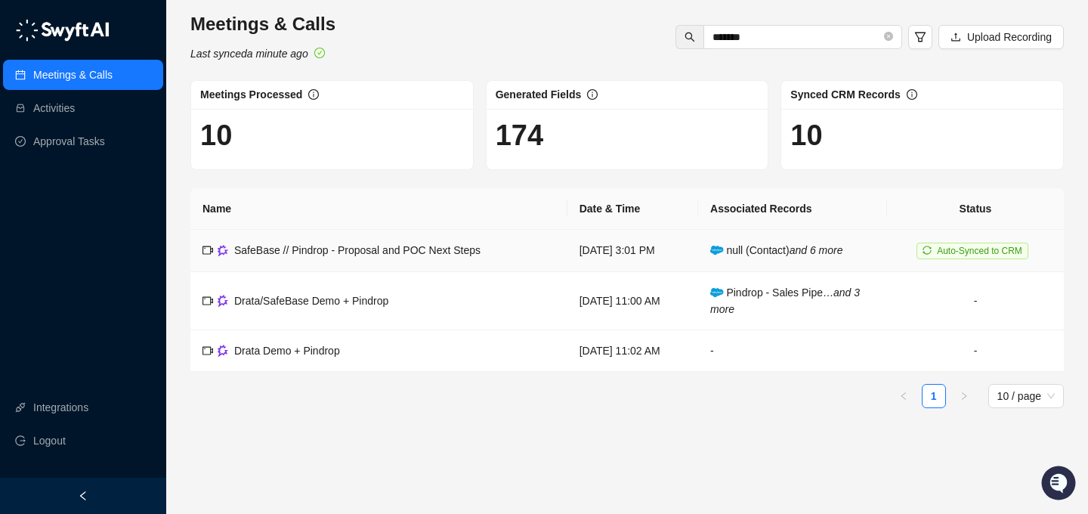
click at [341, 248] on span "SafeBase // Pindrop - Proposal and POC Next Steps" at bounding box center [357, 250] width 246 height 12
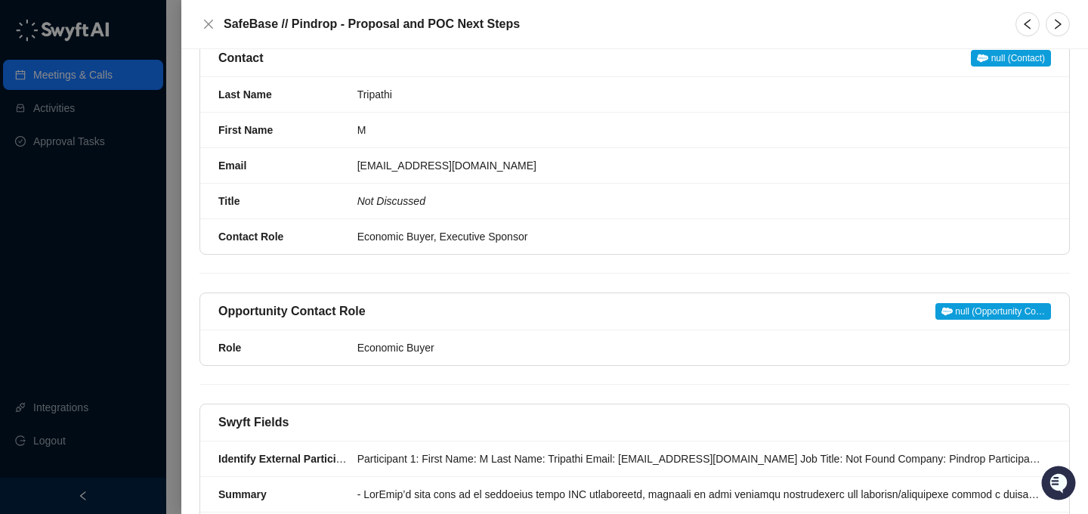
scroll to position [258, 0]
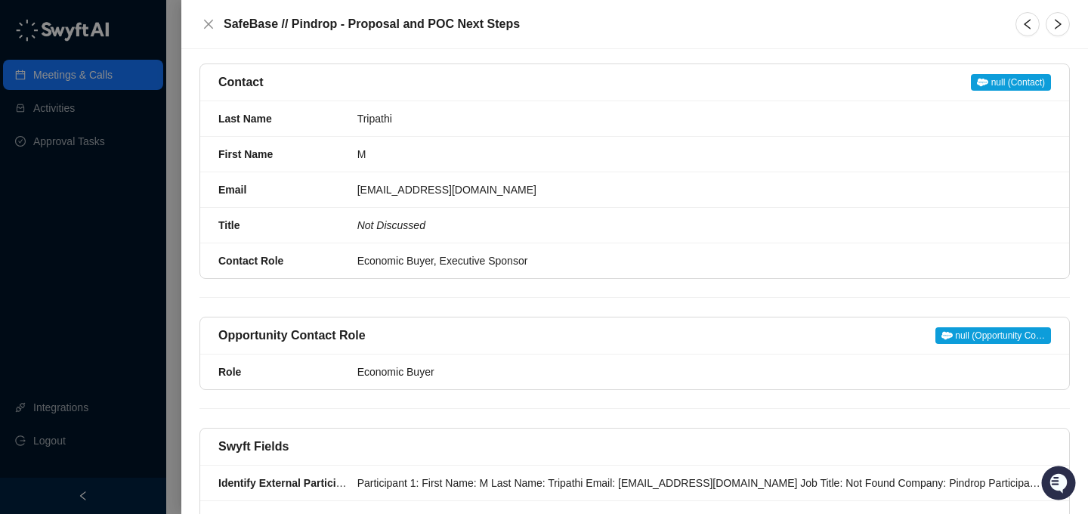
click at [196, 17] on div "SafeBase // Pindrop - Proposal and POC Next Steps" at bounding box center [634, 24] width 906 height 49
click at [208, 23] on icon "close" at bounding box center [208, 24] width 9 height 9
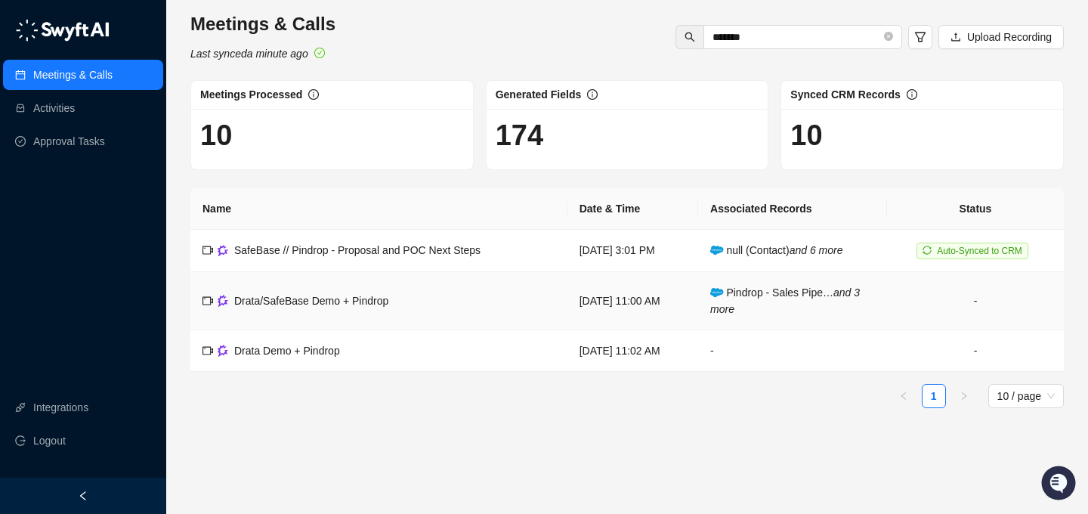
click at [304, 296] on span "Drata/SafeBase Demo + Pindrop" at bounding box center [311, 301] width 154 height 12
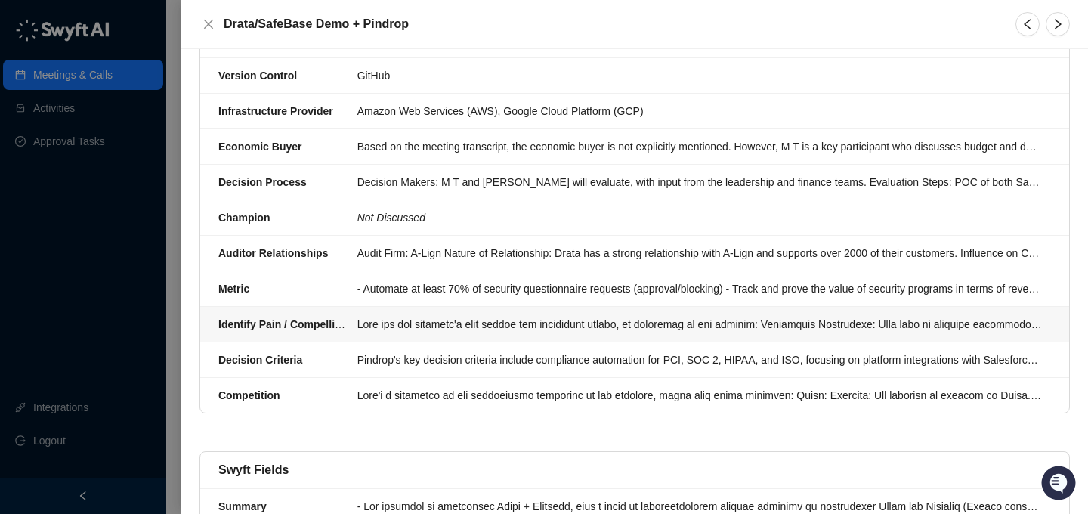
scroll to position [588, 0]
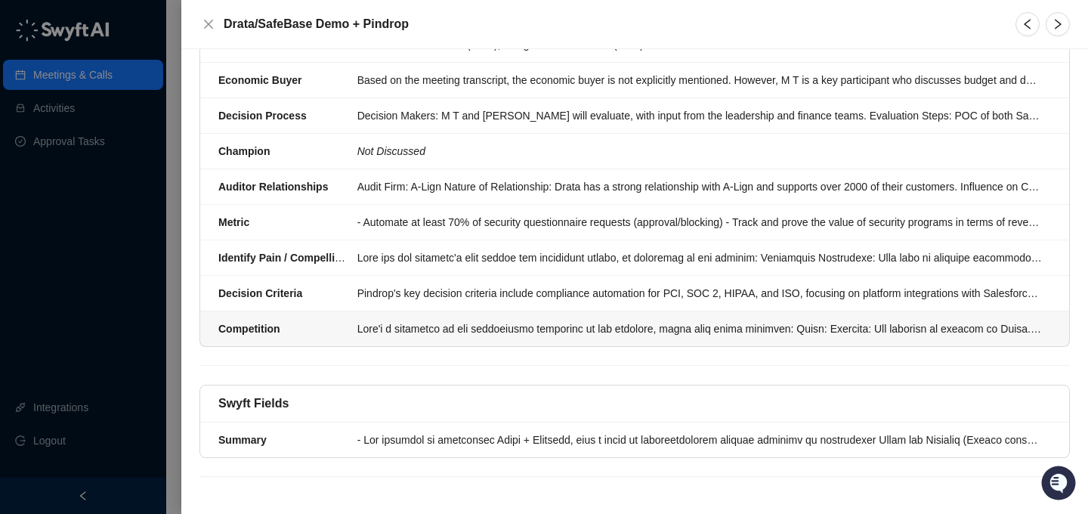
click at [454, 332] on div at bounding box center [699, 328] width 684 height 17
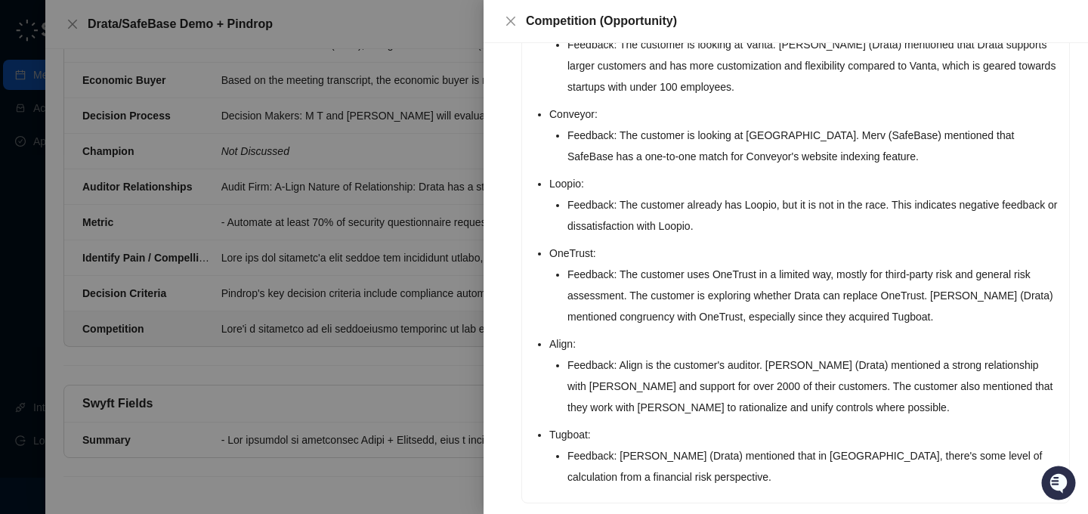
scroll to position [221, 0]
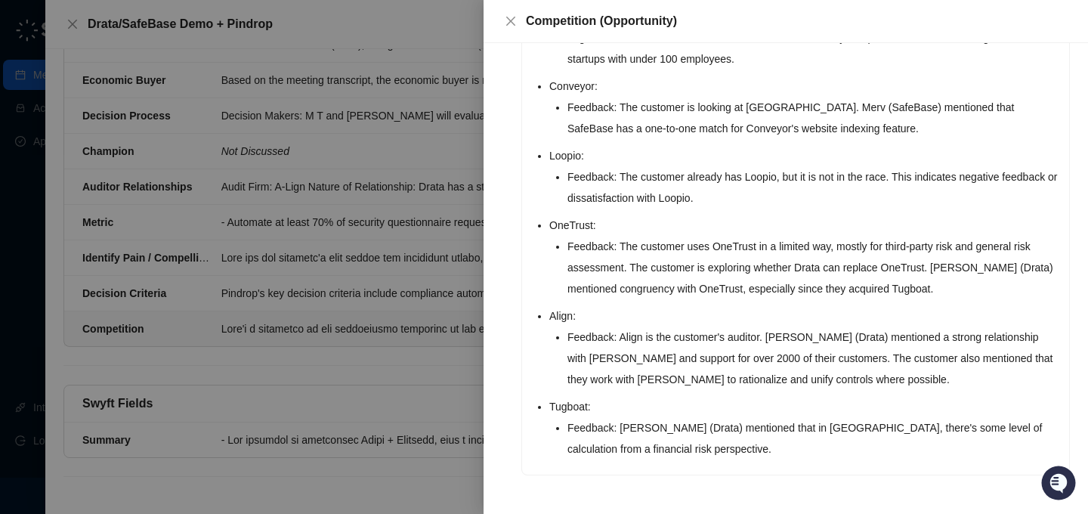
click at [400, 394] on div at bounding box center [544, 257] width 1088 height 514
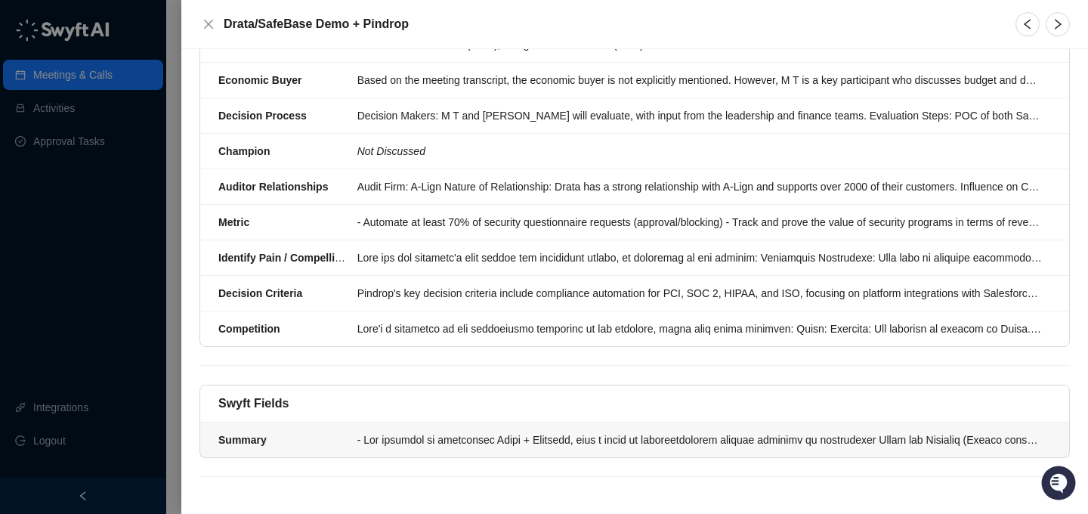
click at [408, 449] on li "Summary" at bounding box center [634, 439] width 869 height 35
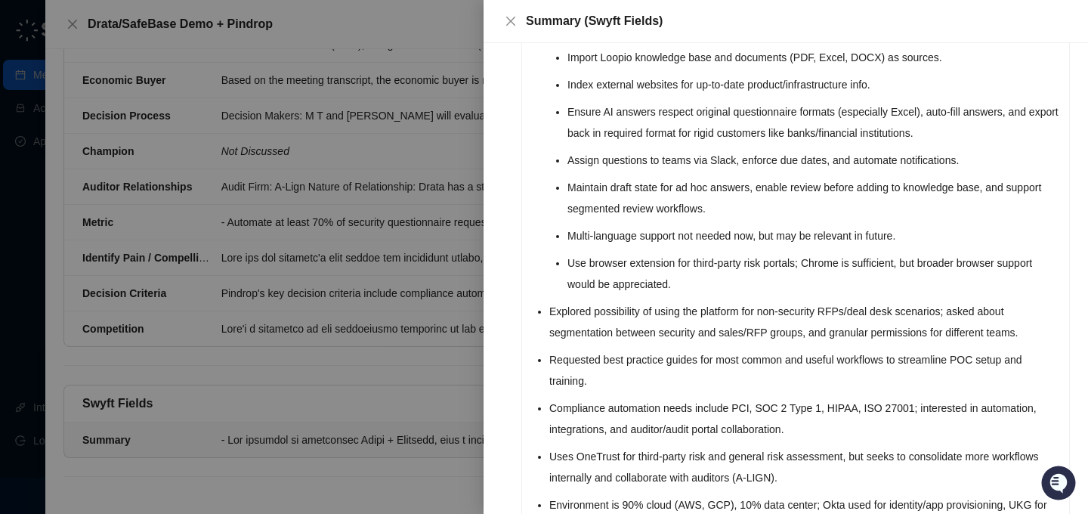
scroll to position [758, 0]
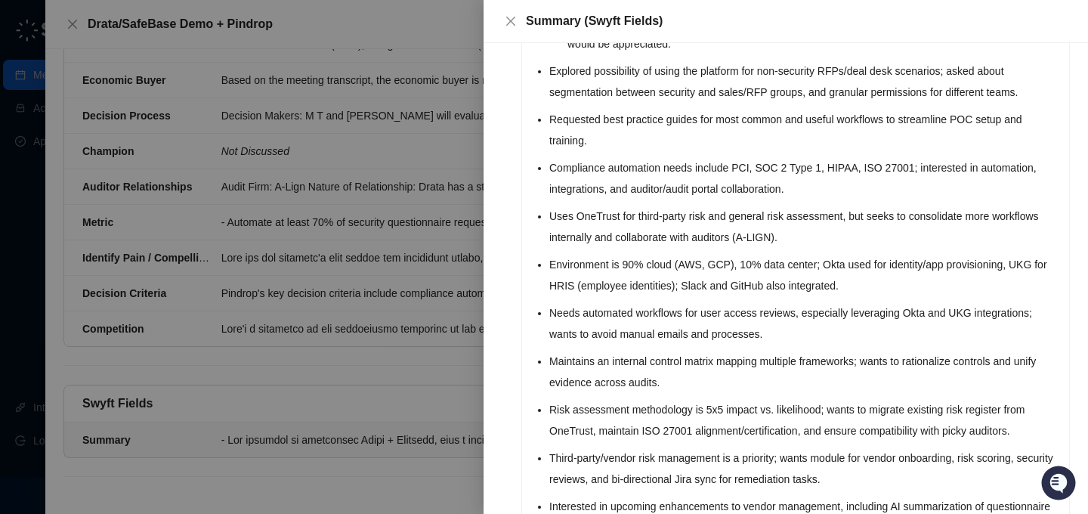
click at [395, 392] on div at bounding box center [544, 257] width 1088 height 514
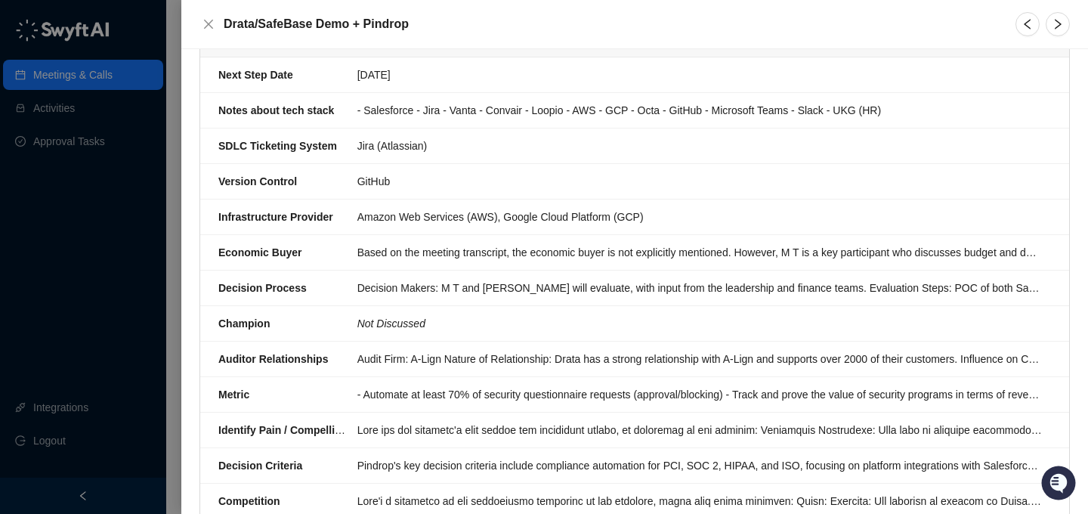
scroll to position [418, 0]
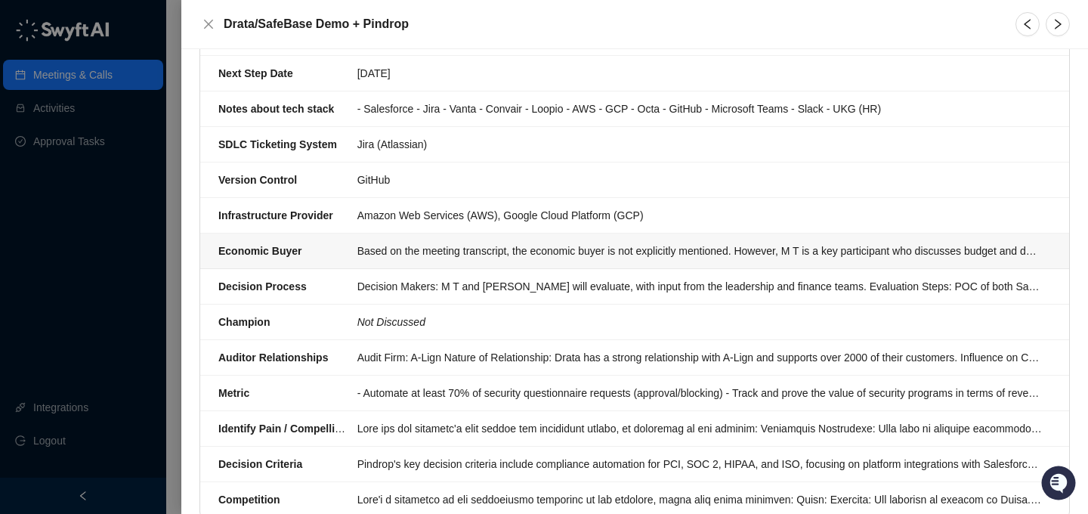
click at [434, 257] on div "Based on the meeting transcript, the economic buyer is not explicitly mentioned…" at bounding box center [699, 250] width 684 height 17
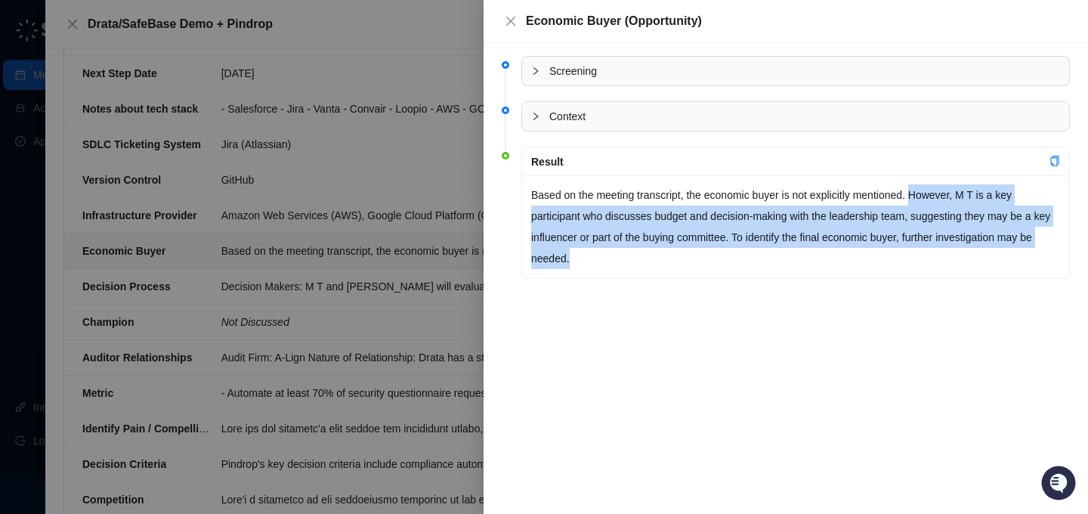
drag, startPoint x: 928, startPoint y: 191, endPoint x: 946, endPoint y: 248, distance: 59.3
click at [946, 248] on p "Based on the meeting transcript, the economic buyer is not explicitly mentioned…" at bounding box center [795, 226] width 529 height 85
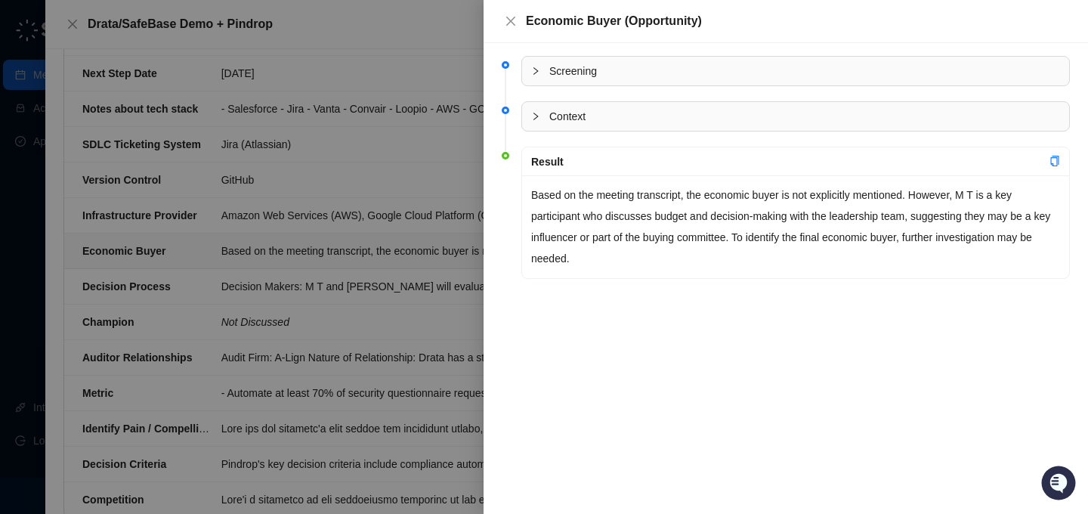
click at [947, 200] on p "Based on the meeting transcript, the economic buyer is not explicitly mentioned…" at bounding box center [795, 226] width 529 height 85
click at [376, 310] on div at bounding box center [544, 257] width 1088 height 514
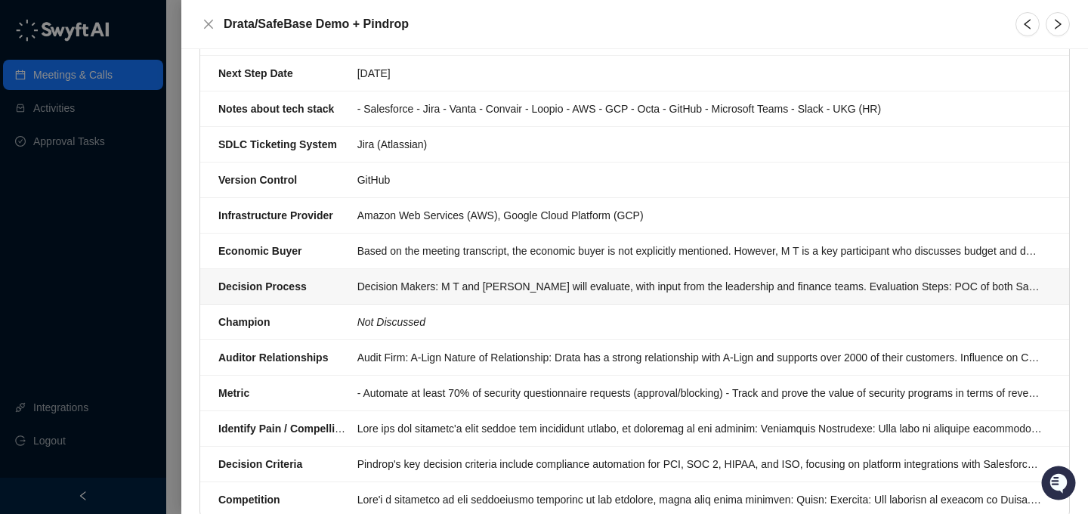
click at [452, 286] on div "Decision Makers: M T and [PERSON_NAME] will evaluate, with input from the leade…" at bounding box center [699, 286] width 684 height 17
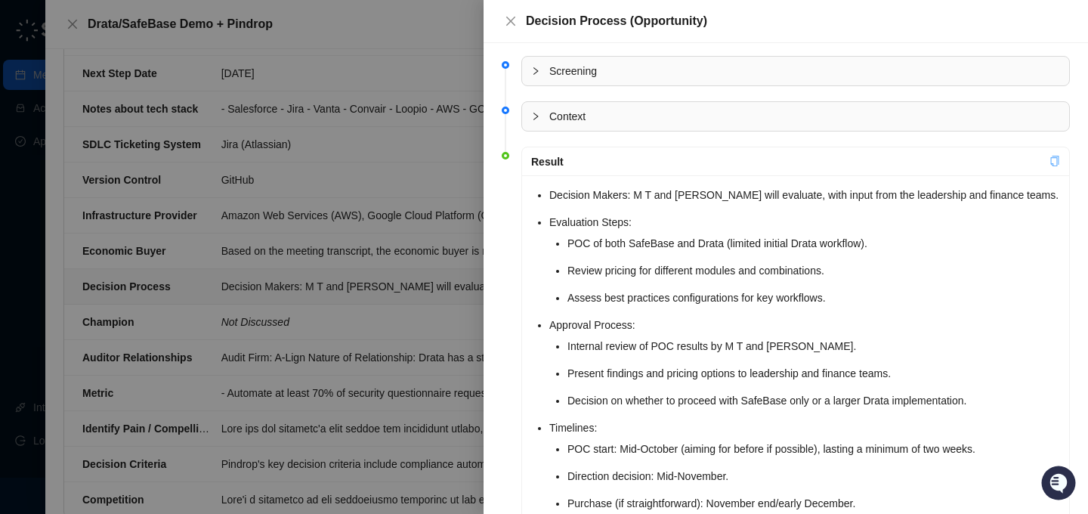
click at [1051, 160] on icon "copy" at bounding box center [1054, 161] width 11 height 11
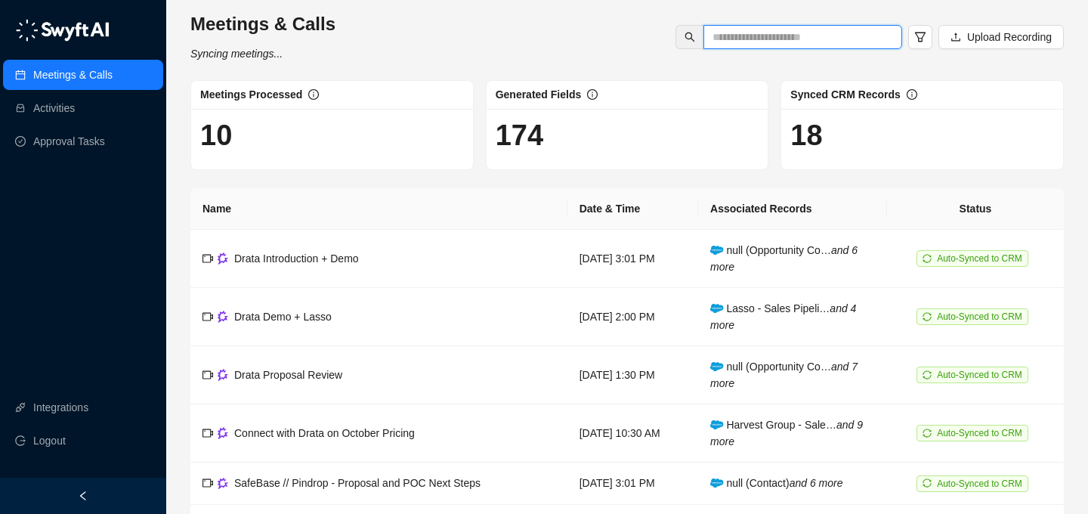
click at [765, 42] on input "text" at bounding box center [796, 37] width 168 height 17
type input "**********"
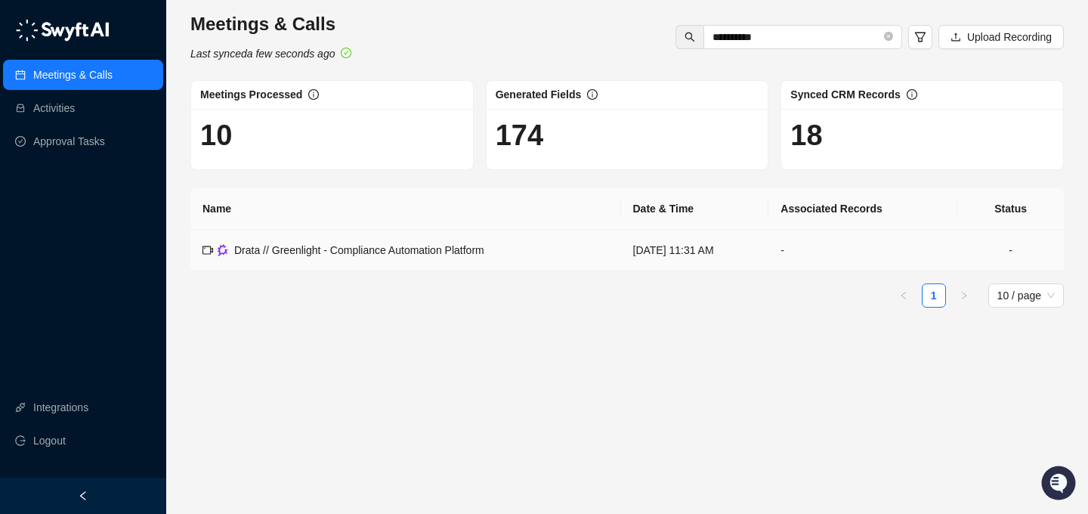
click at [390, 245] on span "Drata // Greenlight - Compliance Automation Platform" at bounding box center [359, 250] width 250 height 12
